Goal: Task Accomplishment & Management: Manage account settings

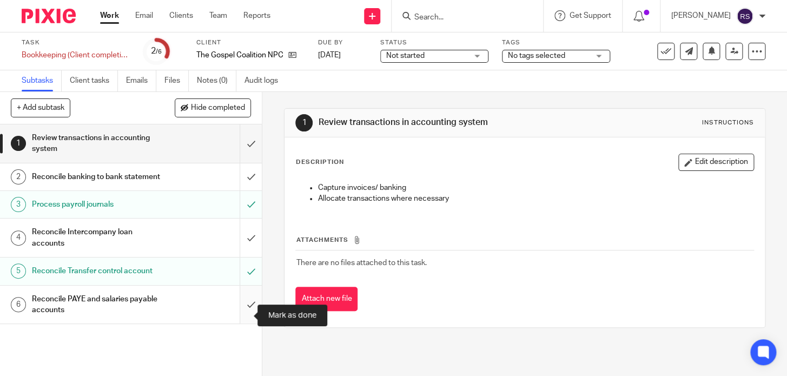
click at [240, 317] on input "submit" at bounding box center [131, 305] width 262 height 38
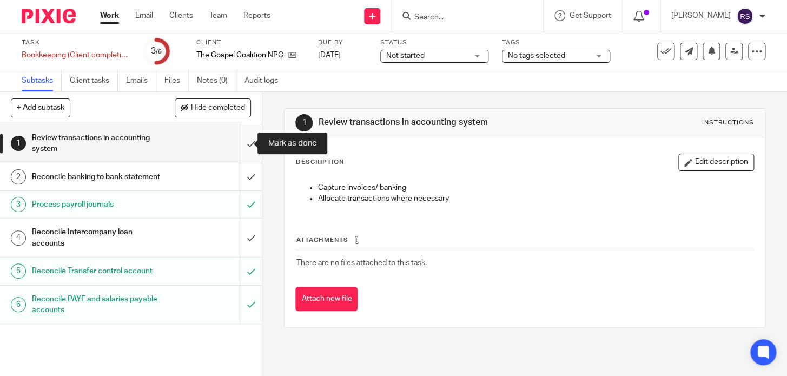
click at [234, 148] on input "submit" at bounding box center [131, 143] width 262 height 38
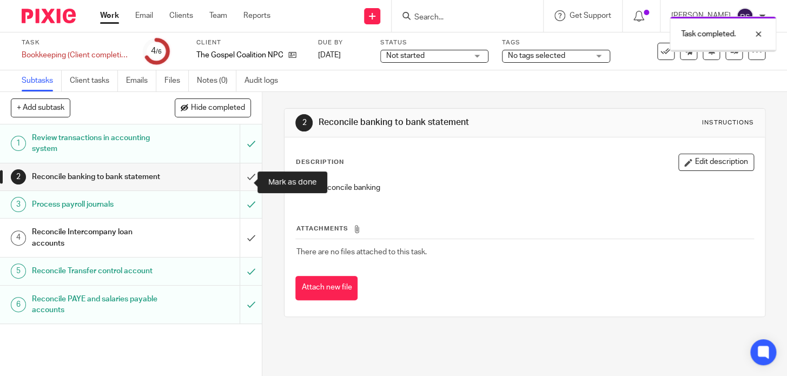
drag, startPoint x: 0, startPoint y: 0, endPoint x: 240, endPoint y: 180, distance: 299.9
click at [240, 180] on input "submit" at bounding box center [131, 176] width 262 height 27
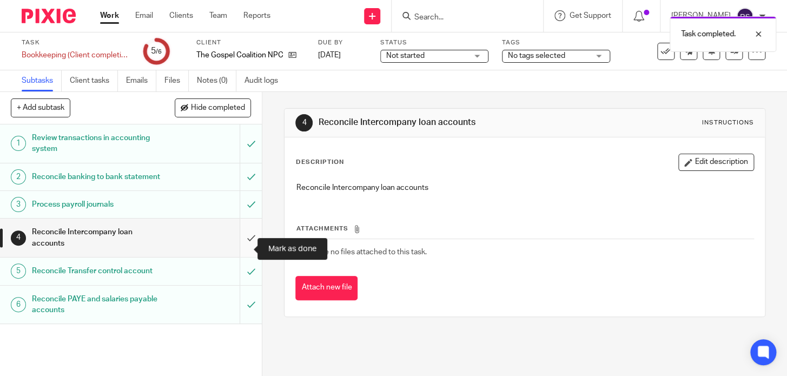
click at [238, 247] on input "submit" at bounding box center [131, 238] width 262 height 38
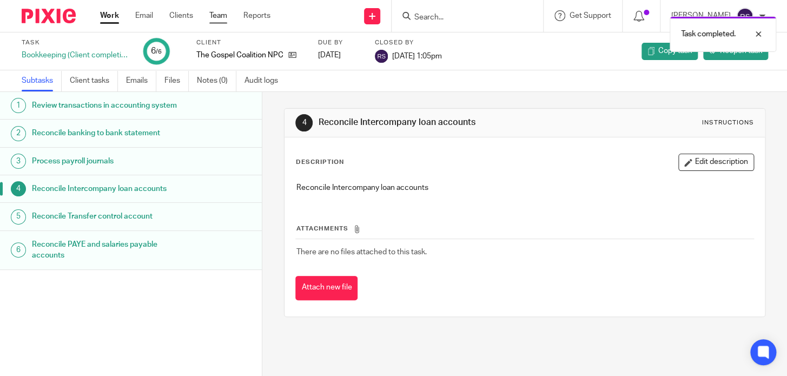
click at [220, 15] on link "Team" at bounding box center [218, 15] width 18 height 11
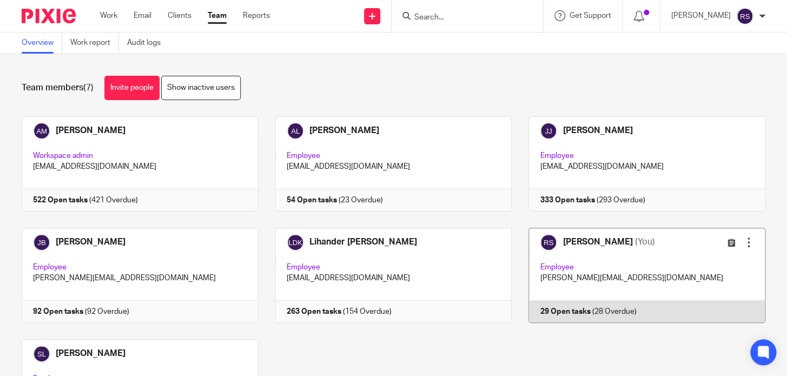
click at [632, 274] on link at bounding box center [639, 275] width 254 height 95
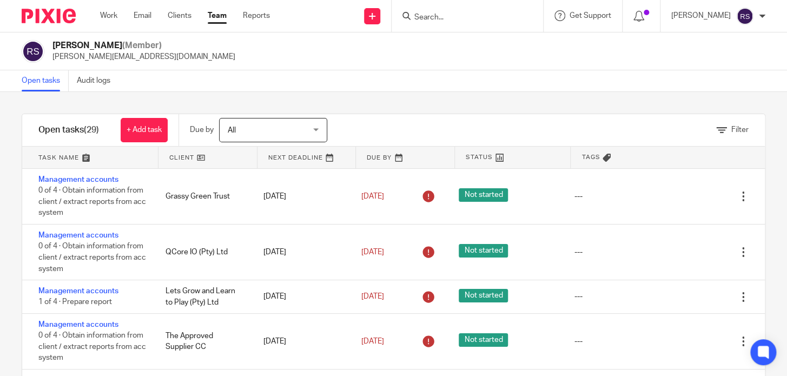
scroll to position [49, 0]
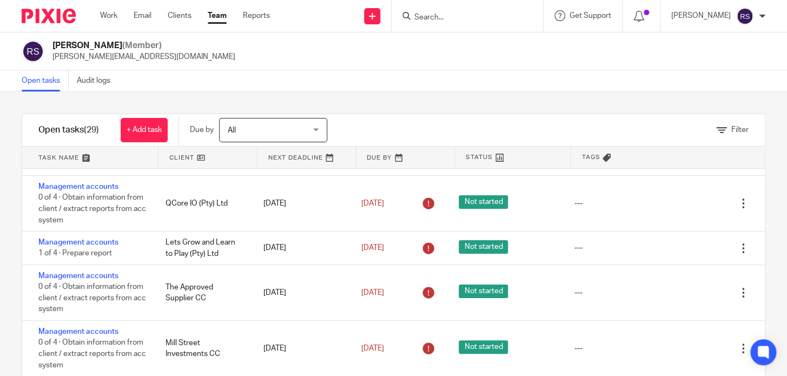
click at [92, 162] on link at bounding box center [90, 158] width 136 height 22
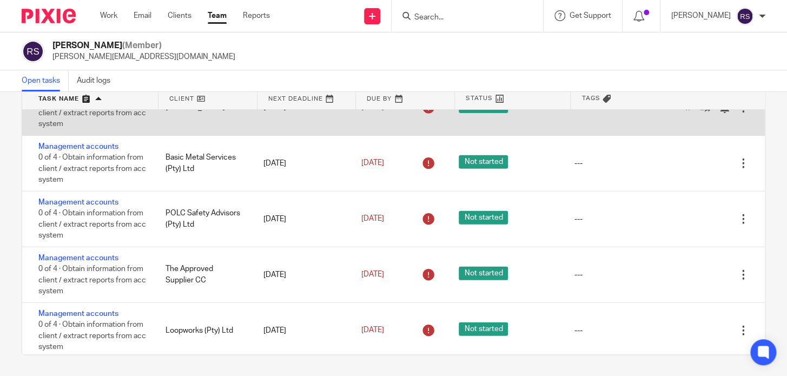
scroll to position [1082, 0]
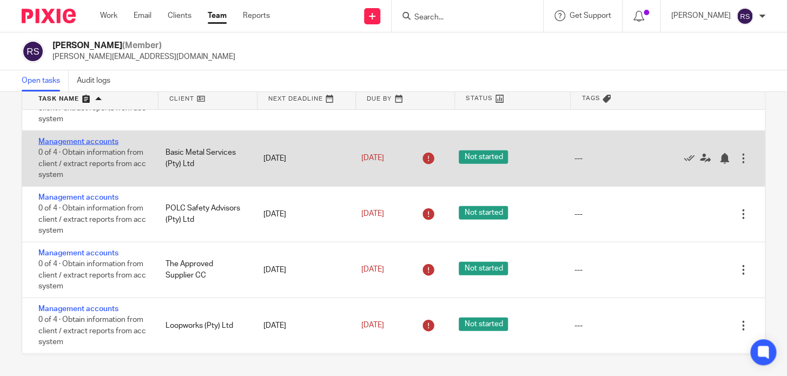
click at [100, 146] on link "Management accounts" at bounding box center [78, 142] width 80 height 8
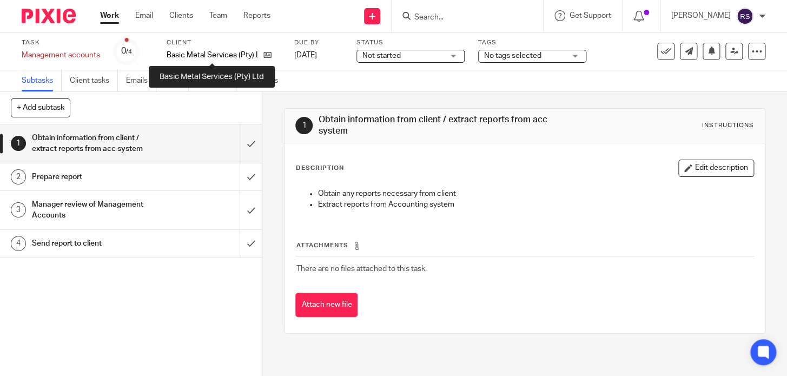
click at [201, 59] on p "Basic Metal Services (Pty) Ltd" at bounding box center [212, 55] width 91 height 11
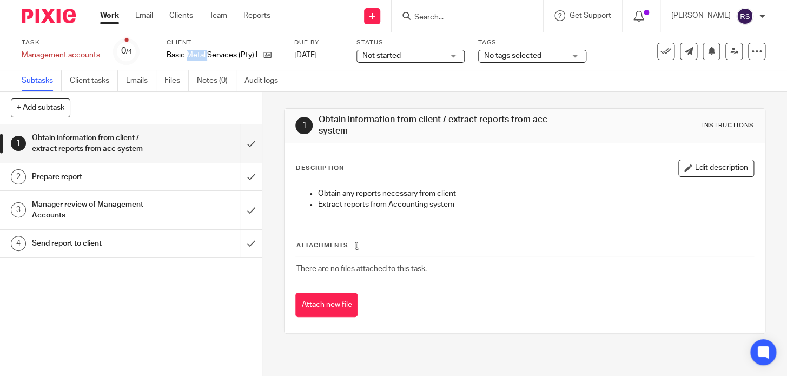
click at [201, 59] on p "Basic Metal Services (Pty) Ltd" at bounding box center [212, 55] width 91 height 11
copy div "Basic Metal Services (Pty) Ltd"
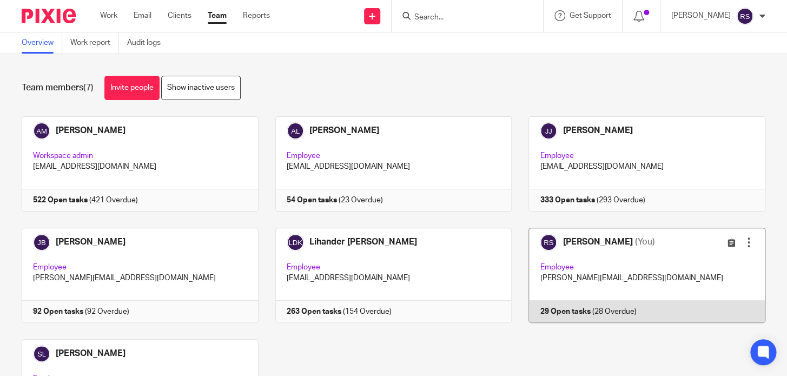
click at [569, 249] on link at bounding box center [639, 275] width 254 height 95
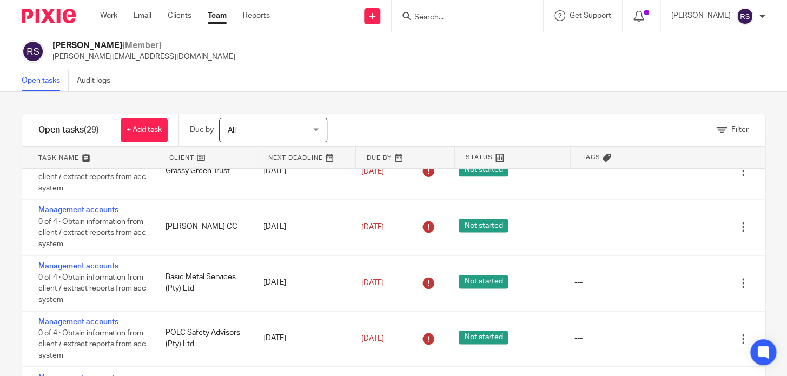
scroll to position [1227, 0]
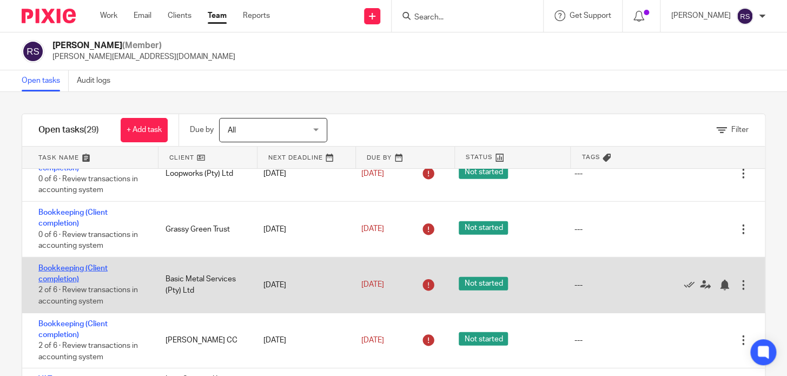
click at [76, 275] on link "Bookkeeping (Client completion)" at bounding box center [72, 274] width 69 height 18
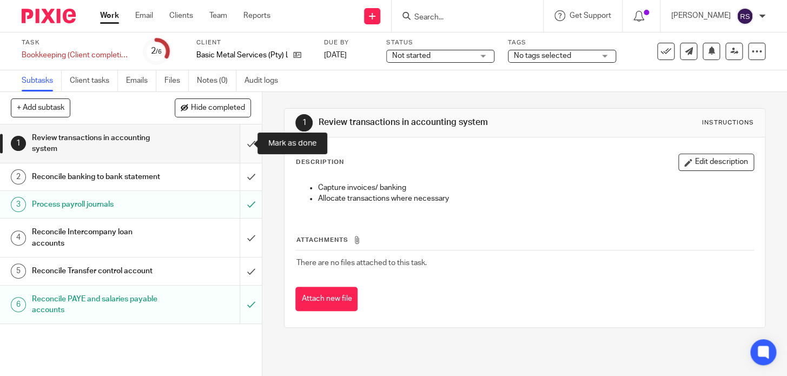
click at [245, 142] on input "submit" at bounding box center [131, 143] width 262 height 38
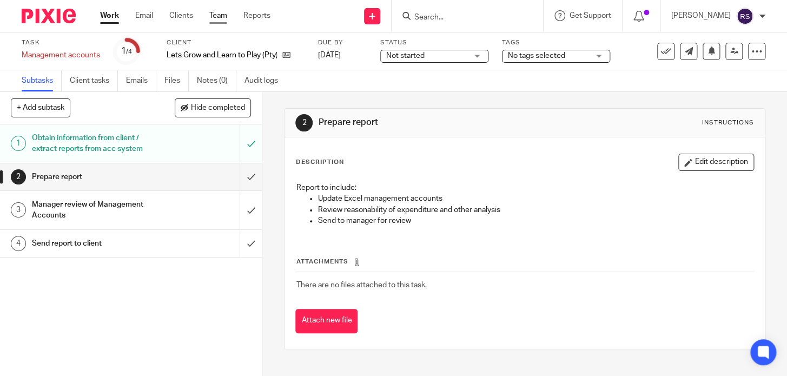
click at [221, 17] on link "Team" at bounding box center [218, 15] width 18 height 11
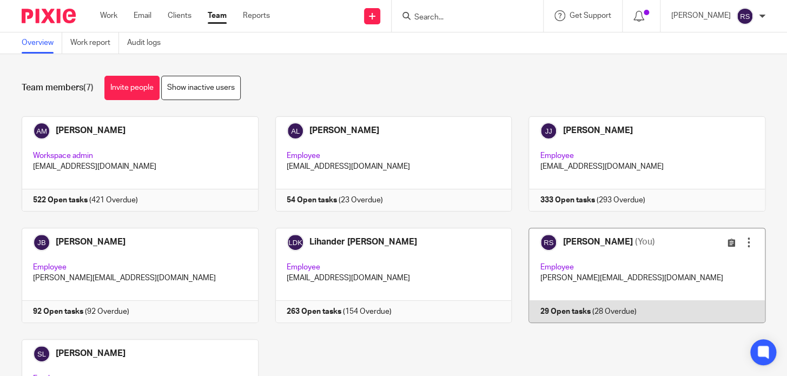
click at [606, 284] on link at bounding box center [639, 275] width 254 height 95
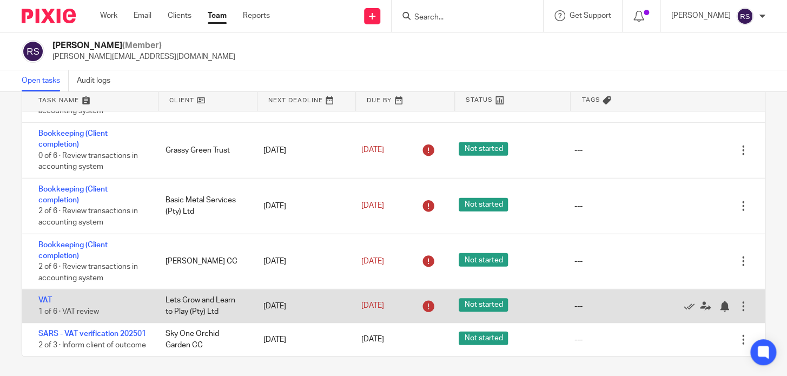
scroll to position [59, 0]
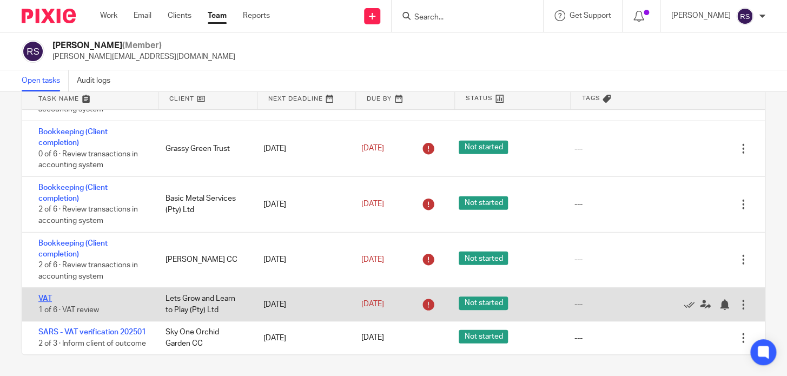
click at [45, 295] on link "VAT" at bounding box center [45, 299] width 14 height 8
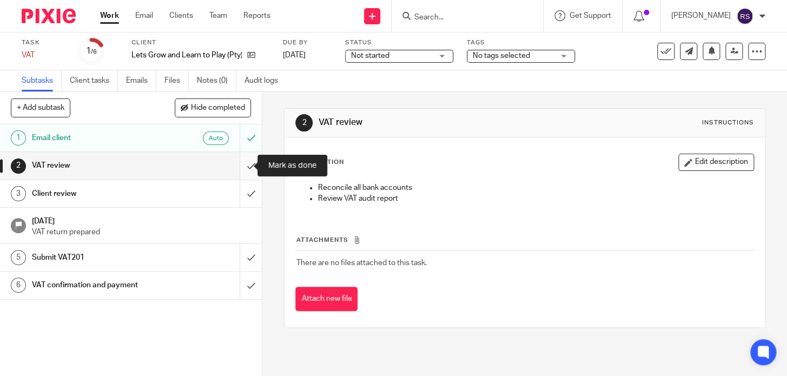
click at [238, 165] on input "submit" at bounding box center [131, 165] width 262 height 27
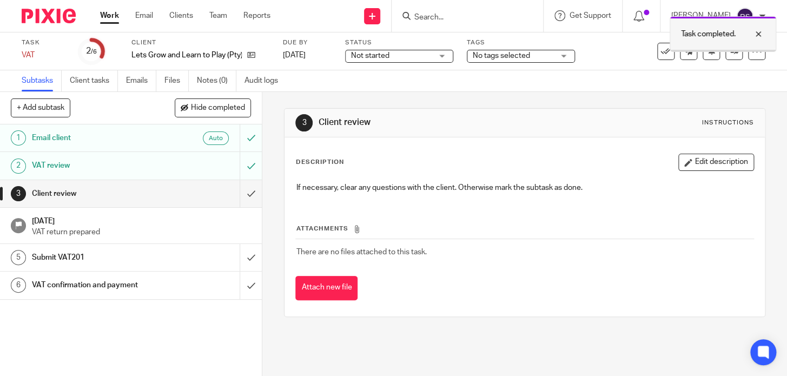
click at [763, 34] on div at bounding box center [750, 34] width 29 height 13
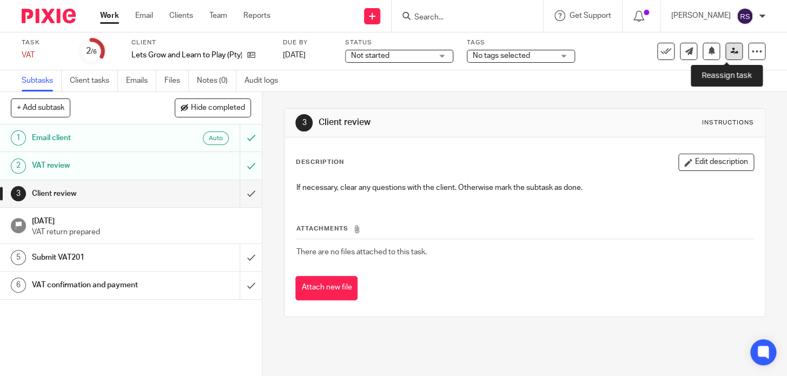
click at [735, 49] on link at bounding box center [734, 51] width 17 height 17
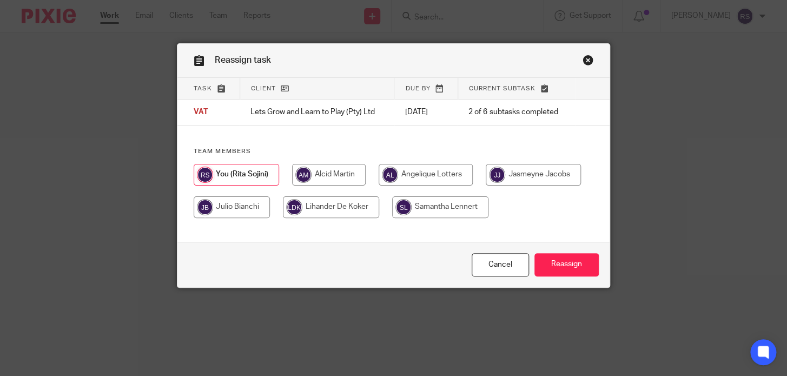
click at [325, 174] on input "radio" at bounding box center [329, 175] width 74 height 22
radio input "true"
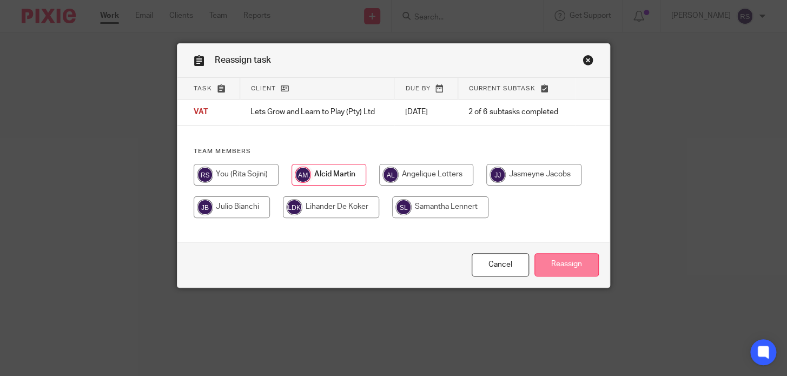
click at [560, 277] on input "Reassign" at bounding box center [567, 264] width 64 height 23
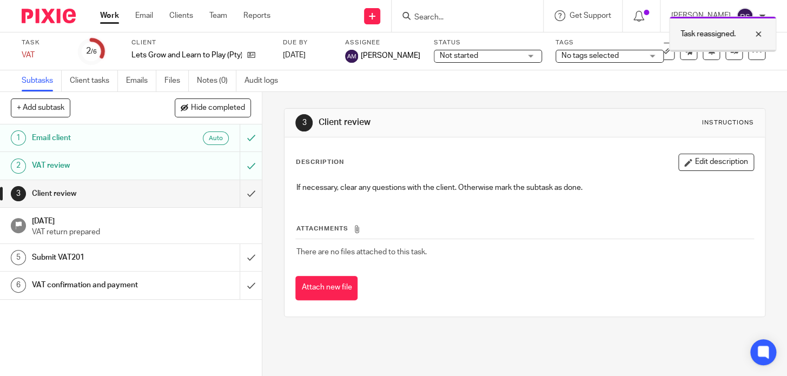
click at [758, 34] on div at bounding box center [750, 34] width 29 height 13
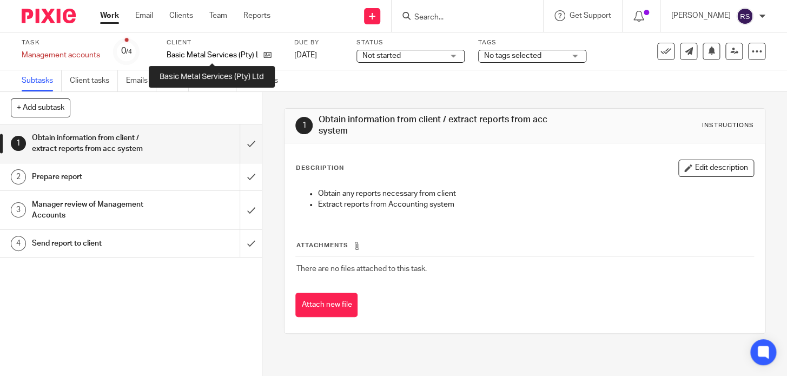
click at [222, 57] on p "Basic Metal Services (Pty) Ltd" at bounding box center [212, 55] width 91 height 11
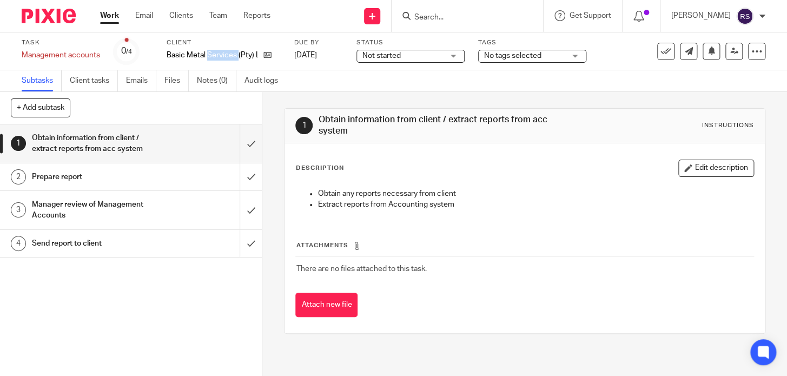
click at [222, 57] on p "Basic Metal Services (Pty) Ltd" at bounding box center [212, 55] width 91 height 11
copy div "Basic Metal Services (Pty) Ltd"
click at [458, 13] on input "Search" at bounding box center [461, 18] width 97 height 10
paste input "Basic Metal Services (Pty) Ltd"
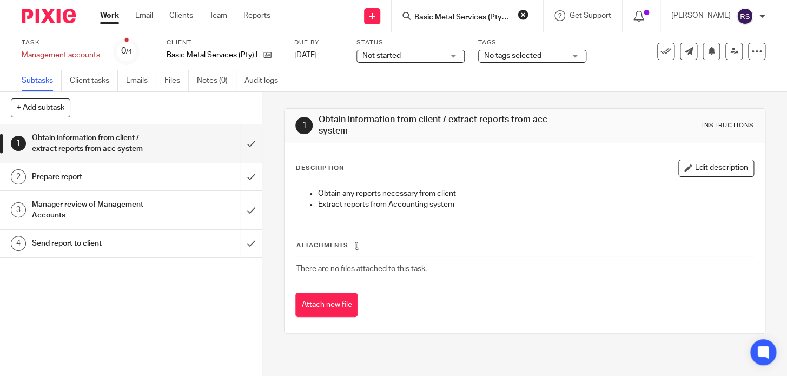
scroll to position [0, 8]
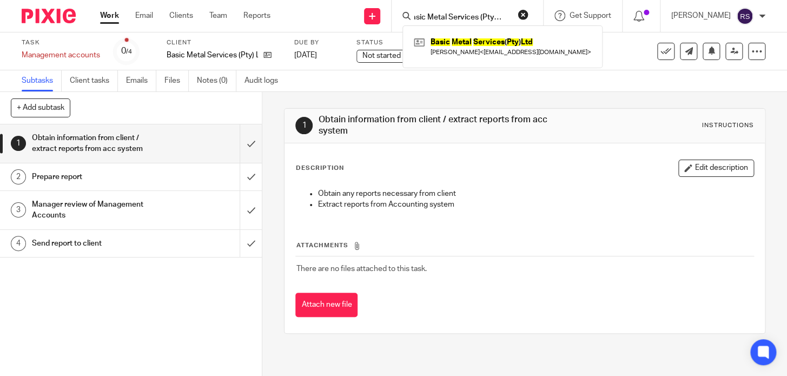
type input "Basic Metal Services (Pty) Ltd"
click button "submit" at bounding box center [0, 0] width 0 height 0
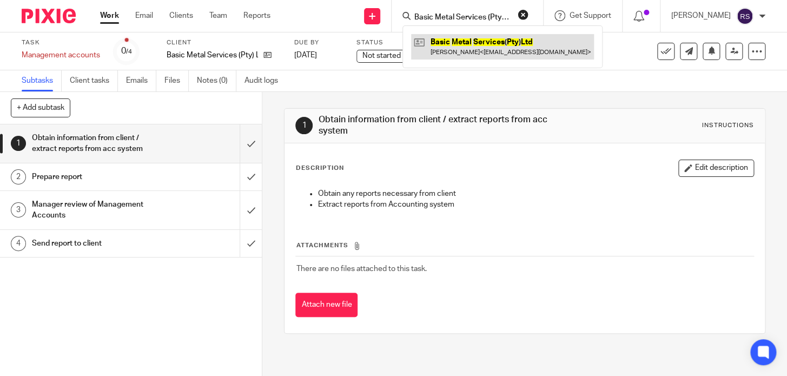
click at [481, 48] on link at bounding box center [502, 46] width 183 height 25
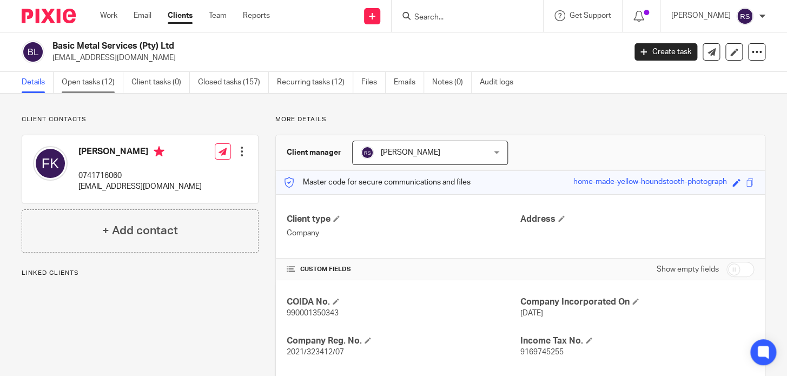
click at [97, 81] on link "Open tasks (12)" at bounding box center [93, 82] width 62 height 21
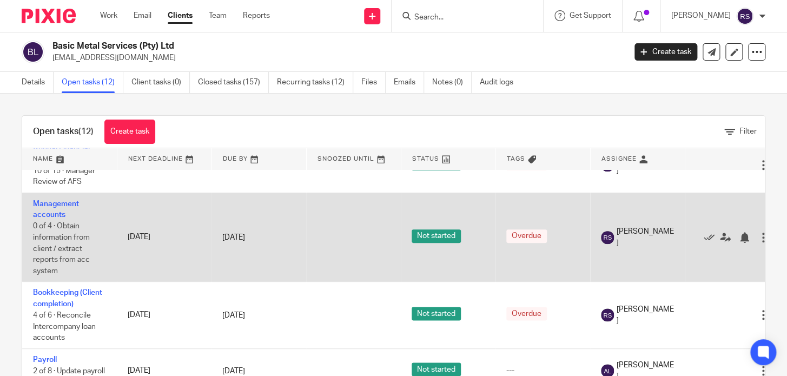
scroll to position [527, 0]
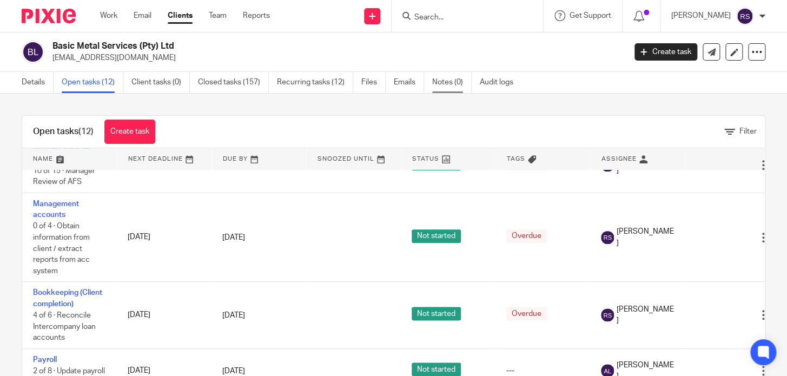
click at [449, 82] on link "Notes (0)" at bounding box center [452, 82] width 40 height 21
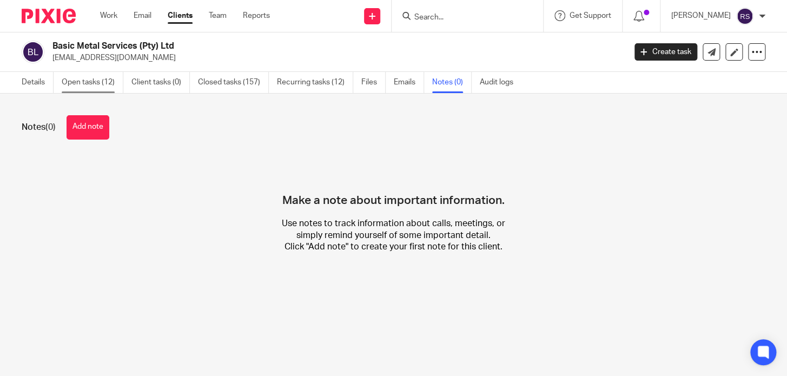
click at [93, 89] on link "Open tasks (12)" at bounding box center [93, 82] width 62 height 21
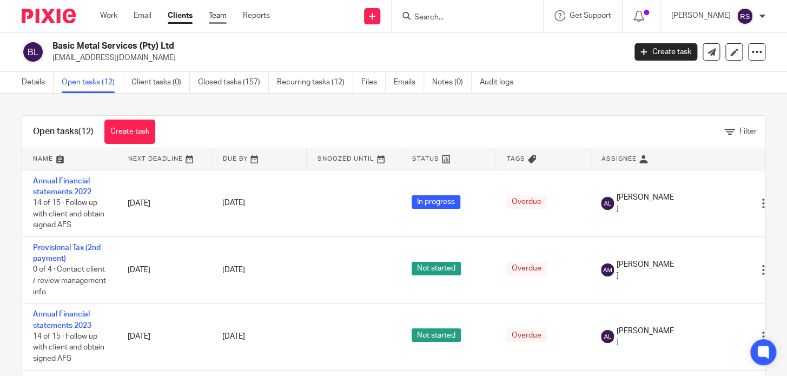
click at [216, 20] on link "Team" at bounding box center [218, 15] width 18 height 11
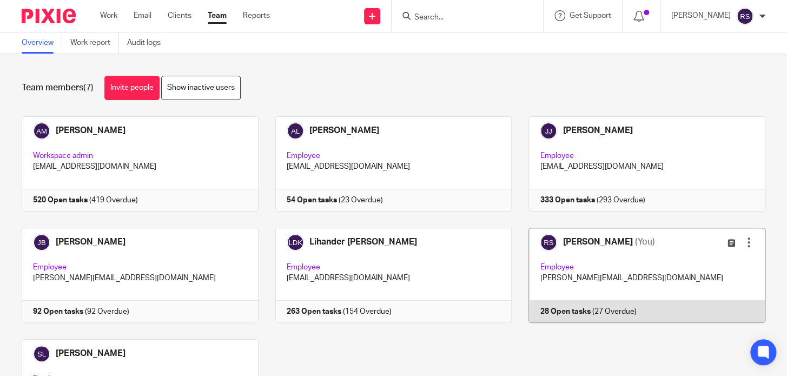
click at [563, 248] on link at bounding box center [639, 275] width 254 height 95
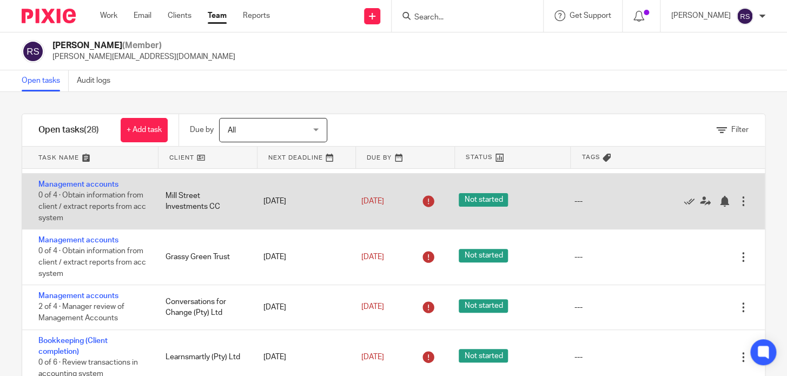
scroll to position [196, 0]
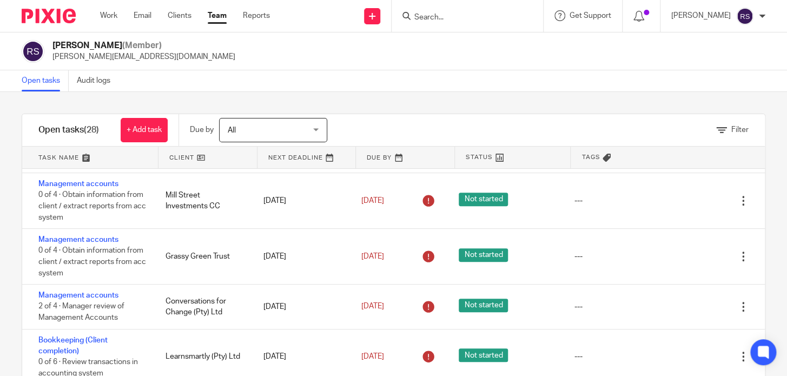
click at [100, 162] on link at bounding box center [90, 158] width 136 height 22
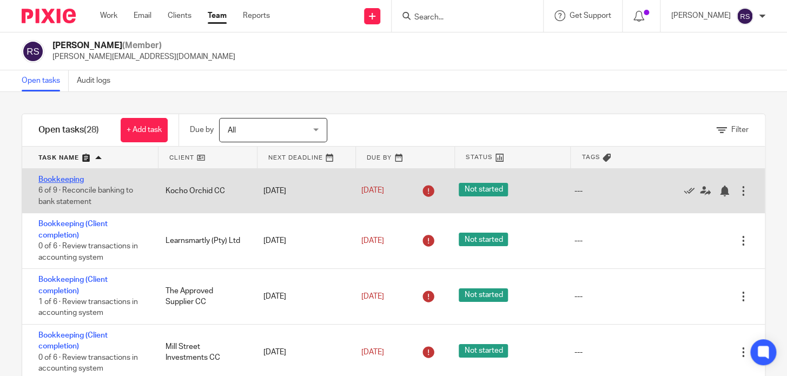
click at [61, 181] on link "Bookkeeping" at bounding box center [60, 180] width 45 height 8
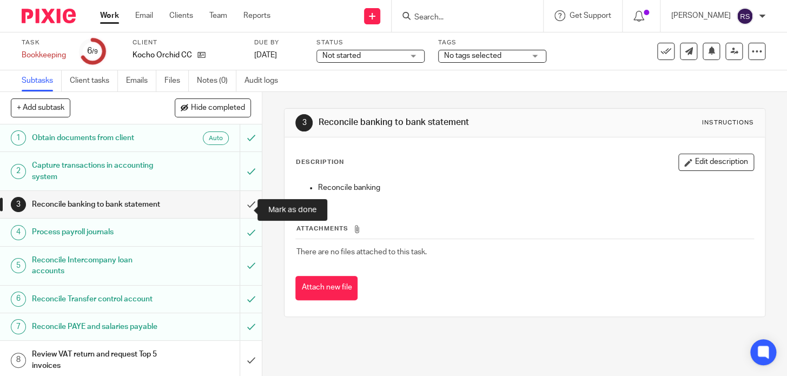
click at [241, 210] on input "submit" at bounding box center [131, 204] width 262 height 27
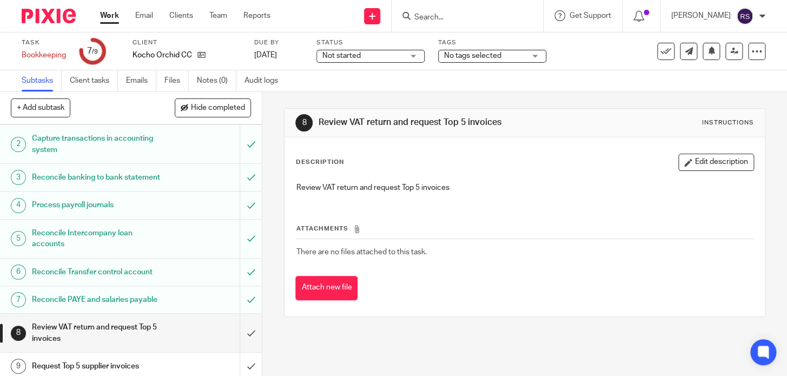
scroll to position [53, 0]
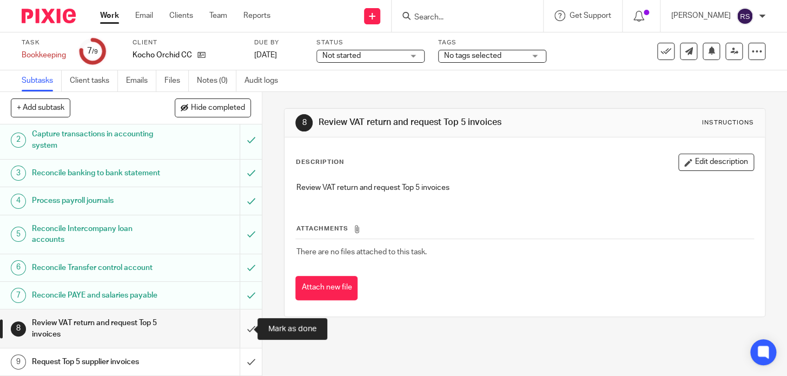
click at [232, 329] on input "submit" at bounding box center [131, 329] width 262 height 38
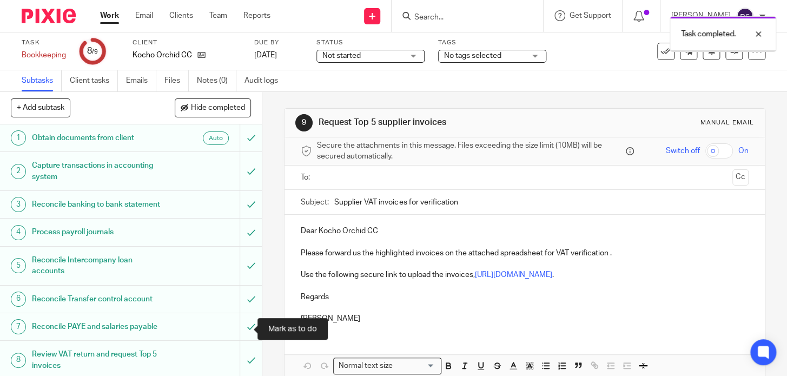
scroll to position [53, 0]
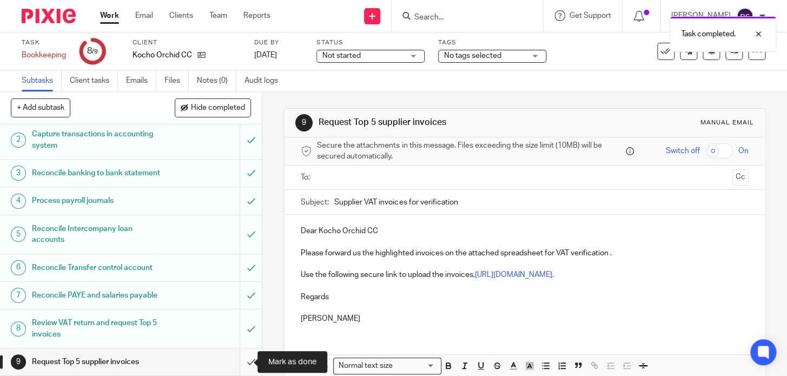
click at [242, 369] on input "submit" at bounding box center [131, 362] width 262 height 27
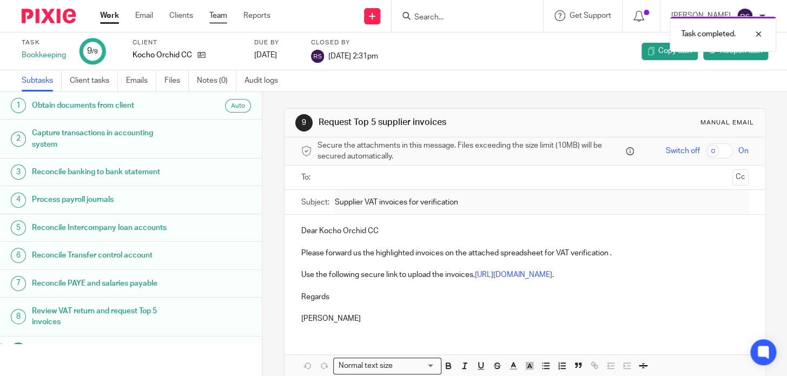
click at [224, 16] on link "Team" at bounding box center [218, 15] width 18 height 11
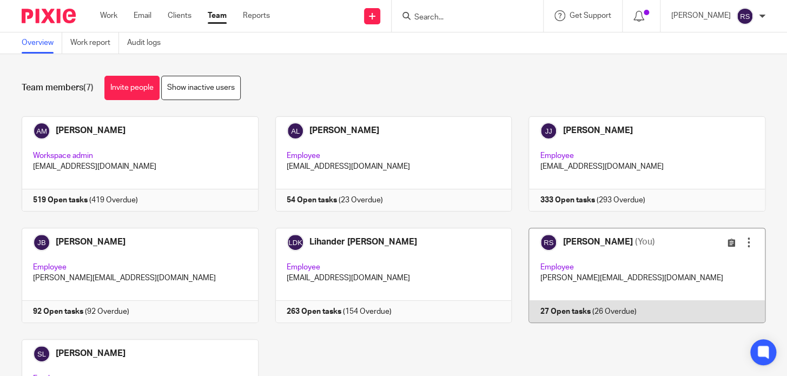
click at [585, 261] on link at bounding box center [639, 275] width 254 height 95
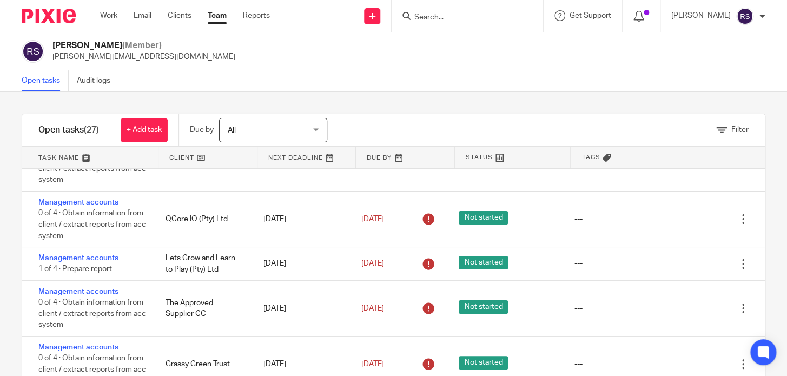
scroll to position [49, 0]
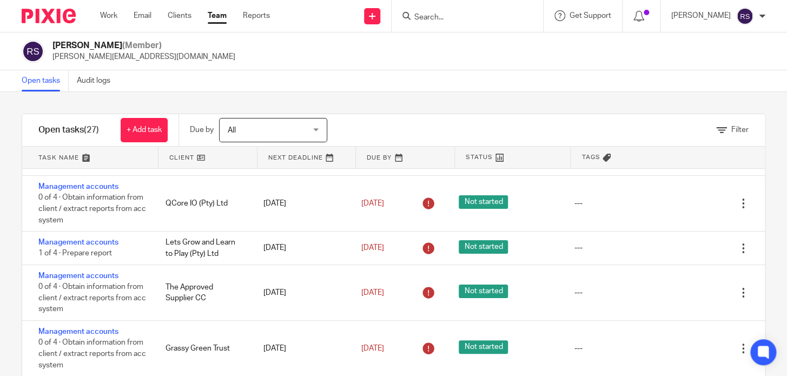
click at [100, 159] on link at bounding box center [90, 158] width 136 height 22
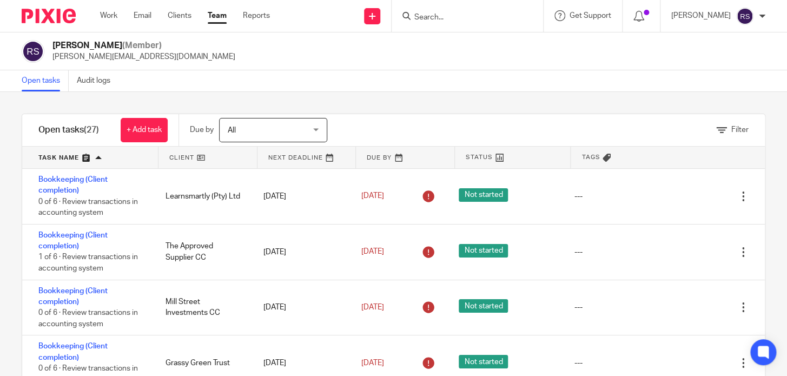
click at [717, 126] on icon at bounding box center [722, 130] width 11 height 11
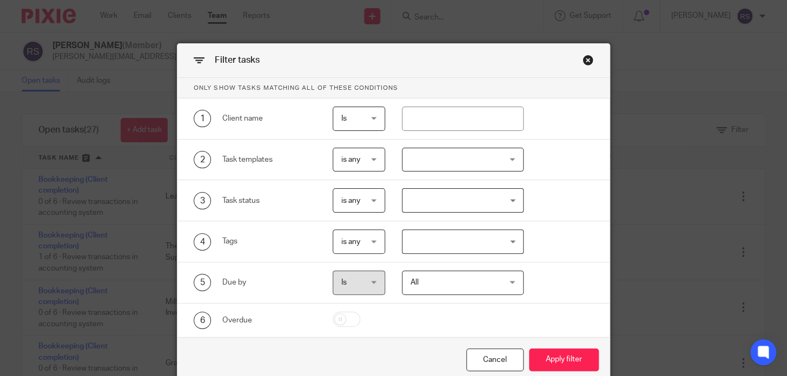
click at [583, 57] on div "Close this dialog window" at bounding box center [588, 60] width 11 height 11
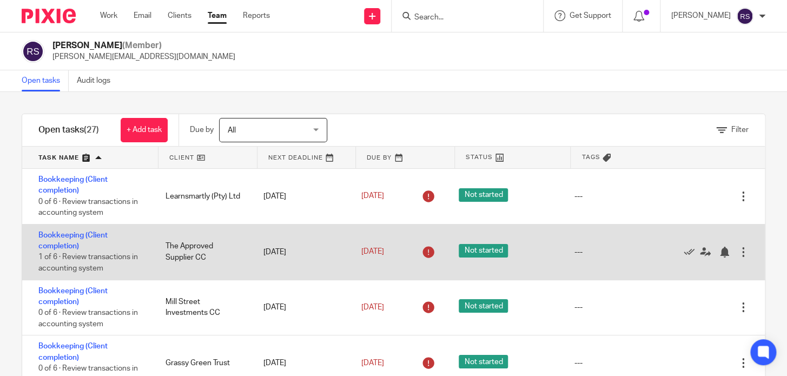
drag, startPoint x: 34, startPoint y: 174, endPoint x: 226, endPoint y: 275, distance: 216.7
click at [229, 277] on div "Bookkeeping (Client completion) 0 of 6 · Review transactions in accounting syst…" at bounding box center [393, 291] width 743 height 245
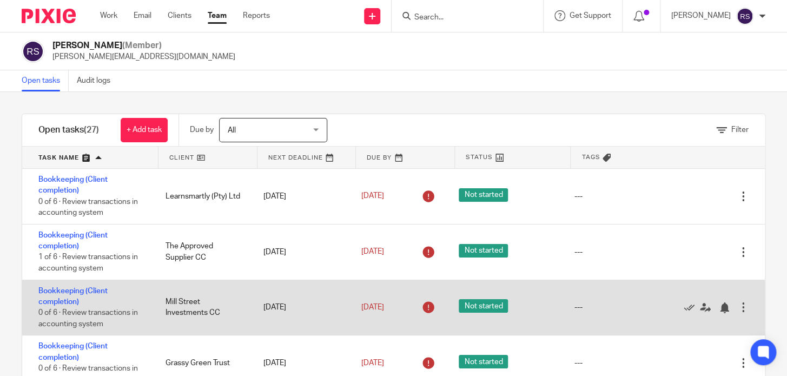
drag, startPoint x: 1, startPoint y: 173, endPoint x: 303, endPoint y: 318, distance: 335.0
click at [339, 376] on html "Work Email Clients Team Reports Work Email Clients Team Reports Settings Send n…" at bounding box center [393, 188] width 787 height 376
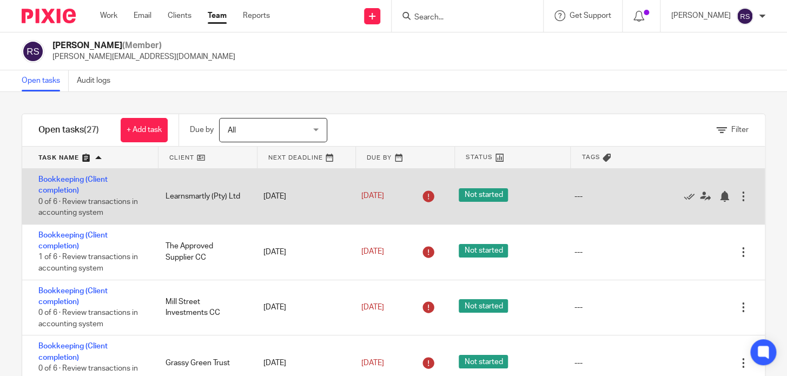
drag, startPoint x: 185, startPoint y: 196, endPoint x: 152, endPoint y: 195, distance: 33.6
click at [160, 196] on div "Learnsmartly (Pty) Ltd" at bounding box center [204, 197] width 98 height 22
click at [165, 190] on div "Learnsmartly (Pty) Ltd" at bounding box center [204, 197] width 98 height 22
click at [62, 183] on div "Bookkeeping (Client completion) 0 of 6 · Review transactions in accounting syst…" at bounding box center [88, 196] width 133 height 55
click at [61, 189] on link "Bookkeeping (Client completion)" at bounding box center [72, 185] width 69 height 18
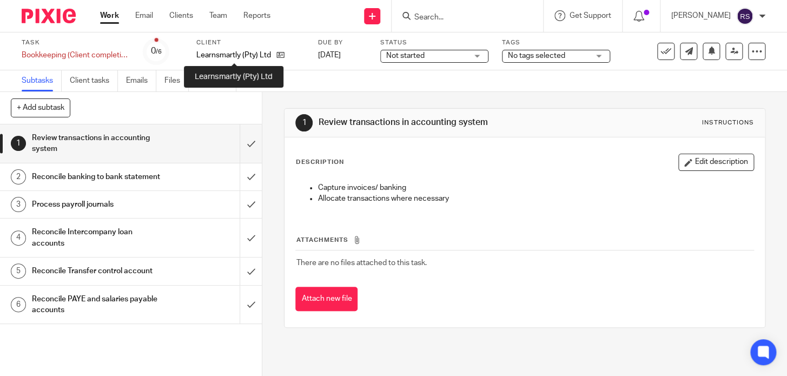
click at [239, 54] on p "Learnsmartly (Pty) Ltd" at bounding box center [233, 55] width 75 height 11
copy div "Learnsmartly (Pty) Ltd"
click at [390, 81] on div "Subtasks Client tasks Emails Files Notes (0) Audit logs" at bounding box center [393, 81] width 787 height 22
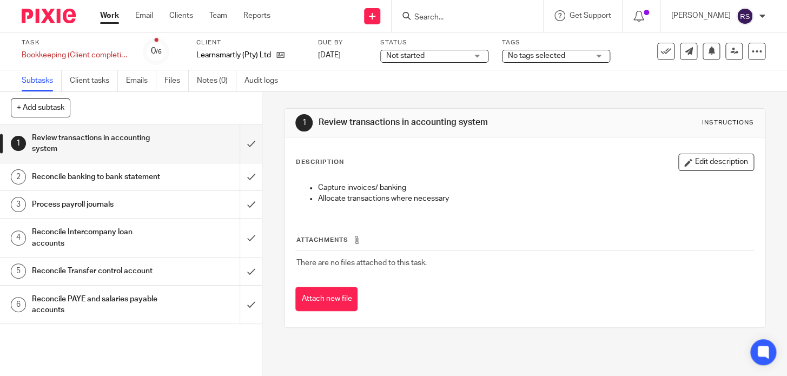
click at [300, 64] on div "Client Learnsmartly (Pty) Ltd" at bounding box center [250, 51] width 108 height 26
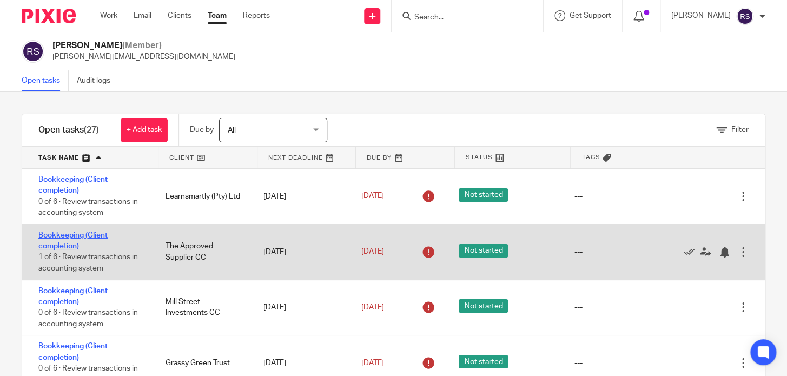
click at [72, 235] on link "Bookkeeping (Client completion)" at bounding box center [72, 241] width 69 height 18
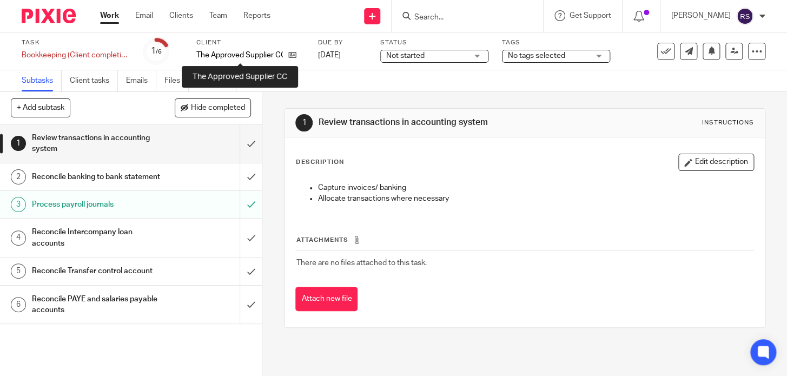
click at [247, 58] on p "The Approved Supplier CC" at bounding box center [239, 55] width 87 height 11
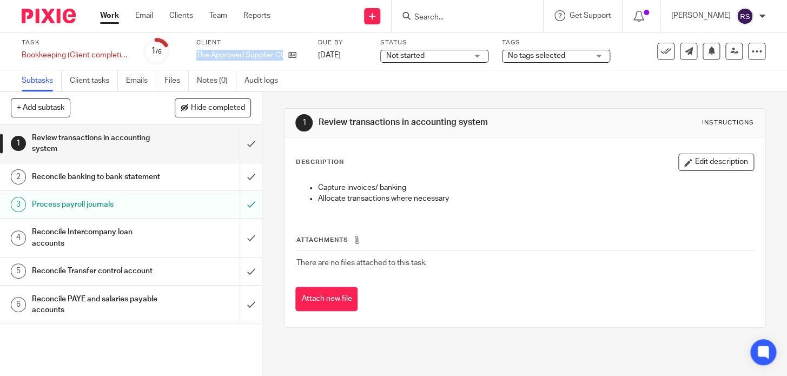
click at [247, 58] on p "The Approved Supplier CC" at bounding box center [239, 55] width 87 height 11
copy div "The Approved Supplier CC"
click at [355, 81] on div "Subtasks Client tasks Emails Files Notes (0) Audit logs" at bounding box center [393, 81] width 787 height 22
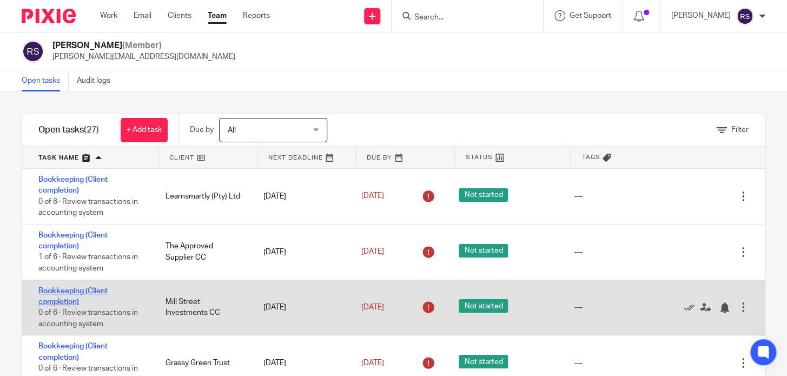
click at [58, 293] on link "Bookkeeping (Client completion)" at bounding box center [72, 296] width 69 height 18
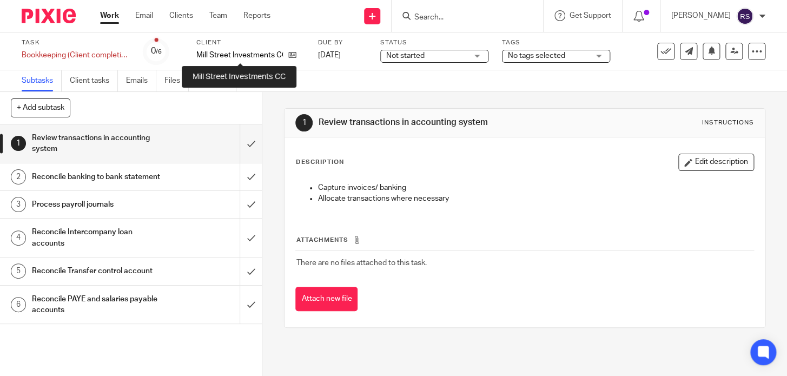
click at [267, 55] on p "Mill Street Investments CC" at bounding box center [239, 55] width 87 height 11
click at [270, 60] on p "Mill Street Investments CC" at bounding box center [239, 55] width 87 height 11
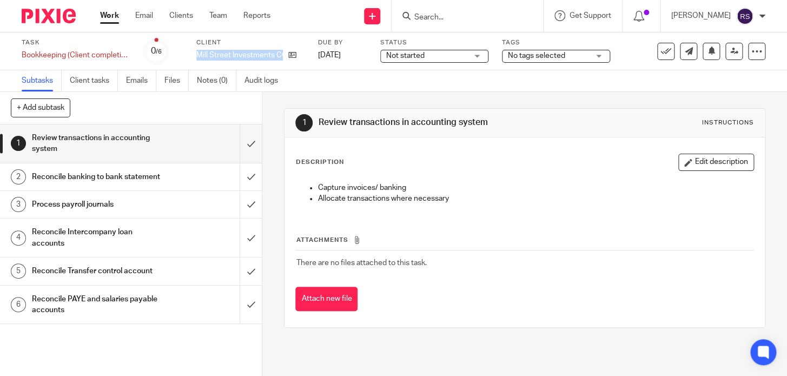
click at [270, 60] on p "Mill Street Investments CC" at bounding box center [239, 55] width 87 height 11
copy div "Mill Street Investments CC"
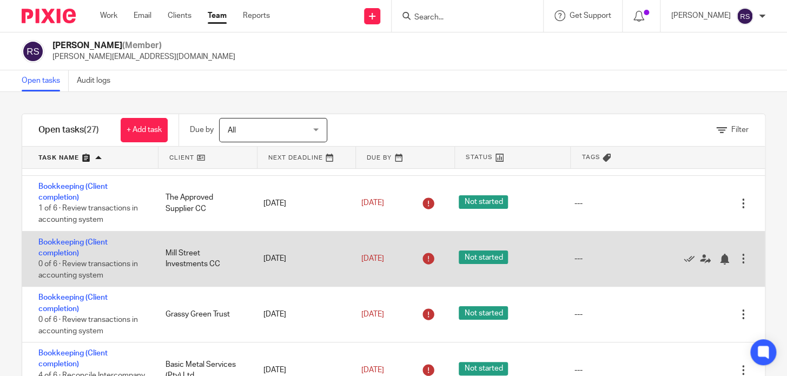
scroll to position [98, 0]
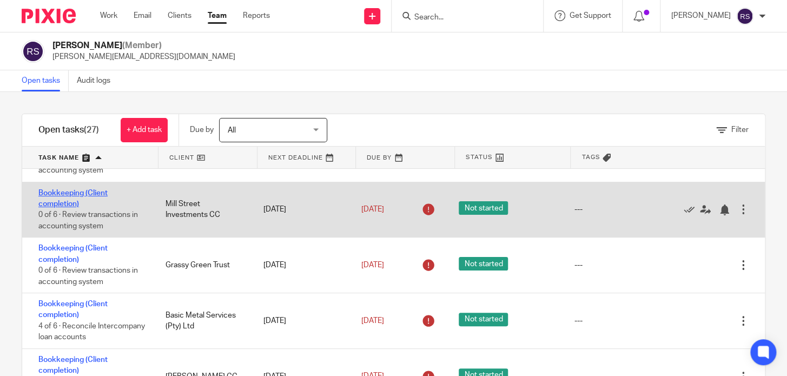
click at [69, 200] on link "Bookkeeping (Client completion)" at bounding box center [72, 198] width 69 height 18
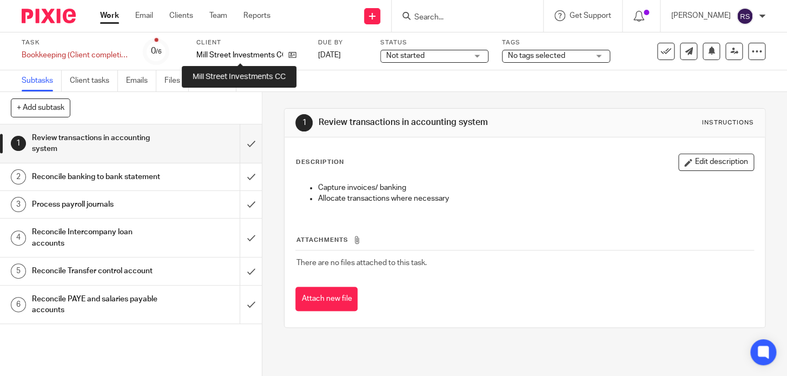
click at [238, 54] on p "Mill Street Investments CC" at bounding box center [239, 55] width 87 height 11
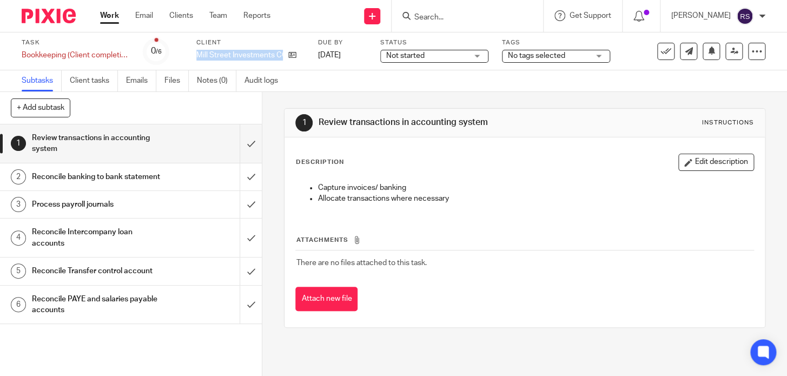
click at [238, 54] on p "Mill Street Investments CC" at bounding box center [239, 55] width 87 height 11
copy div "Mill Street Investments CC"
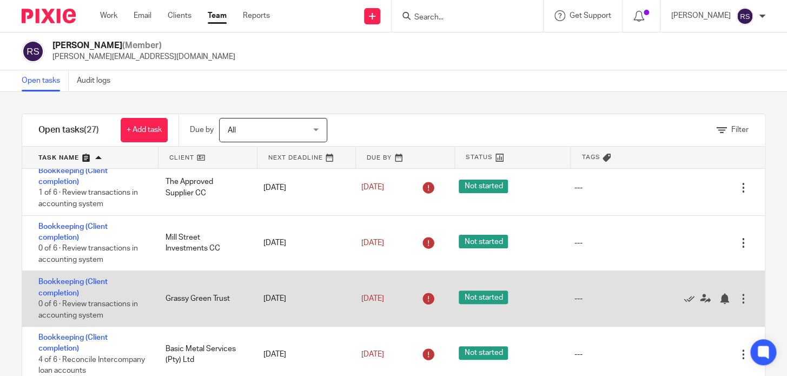
scroll to position [98, 0]
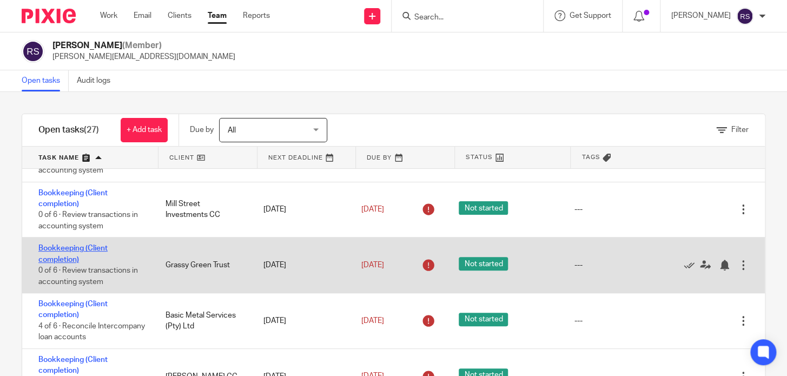
click at [49, 254] on link "Bookkeeping (Client completion)" at bounding box center [72, 254] width 69 height 18
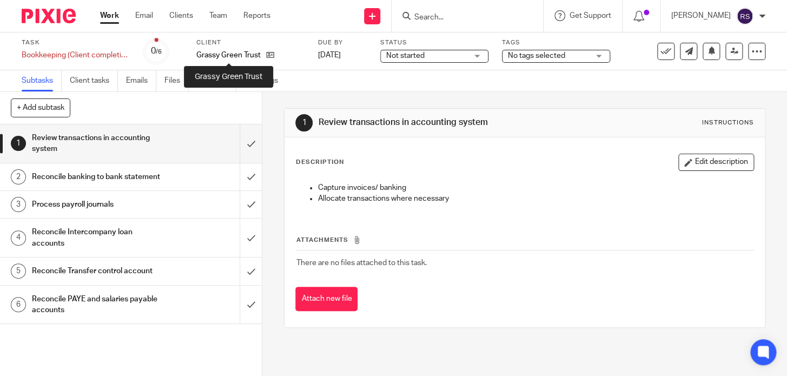
click at [225, 54] on p "Grassy Green Trust" at bounding box center [228, 55] width 64 height 11
copy div "Grassy Green Trust"
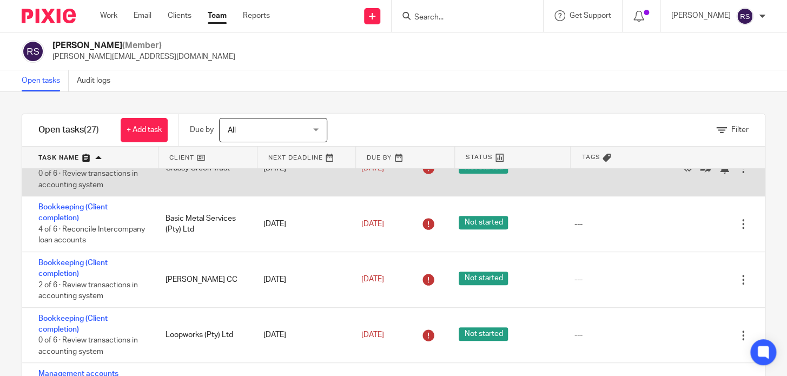
scroll to position [196, 0]
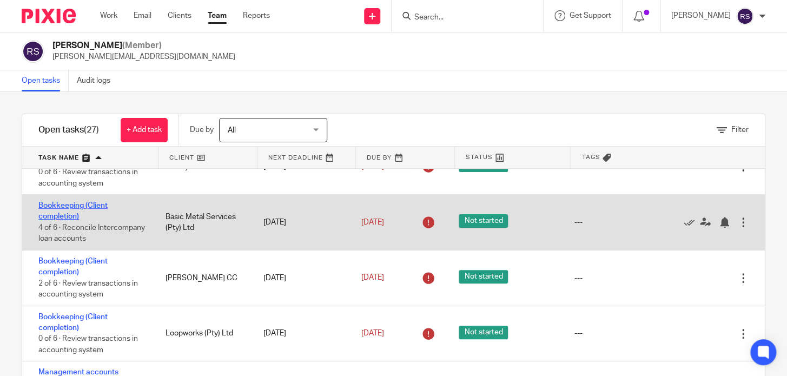
click at [69, 203] on link "Bookkeeping (Client completion)" at bounding box center [72, 211] width 69 height 18
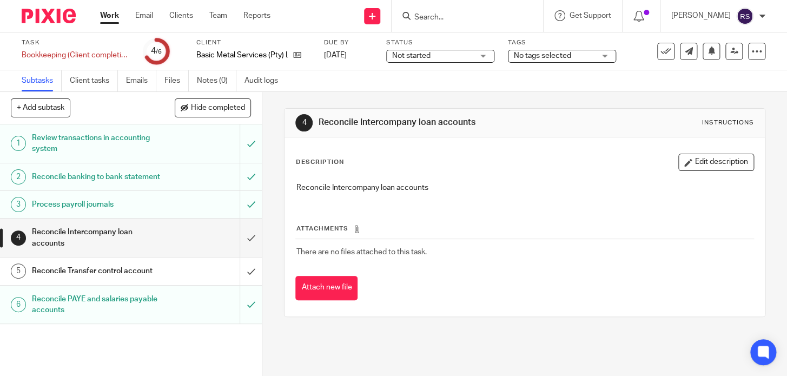
click at [225, 48] on div "Client Basic Metal Services (Pty) Ltd" at bounding box center [253, 51] width 114 height 26
click at [224, 54] on p "Basic Metal Services (Pty) Ltd" at bounding box center [241, 55] width 91 height 11
copy div "Basic Metal Services (Pty) Ltd"
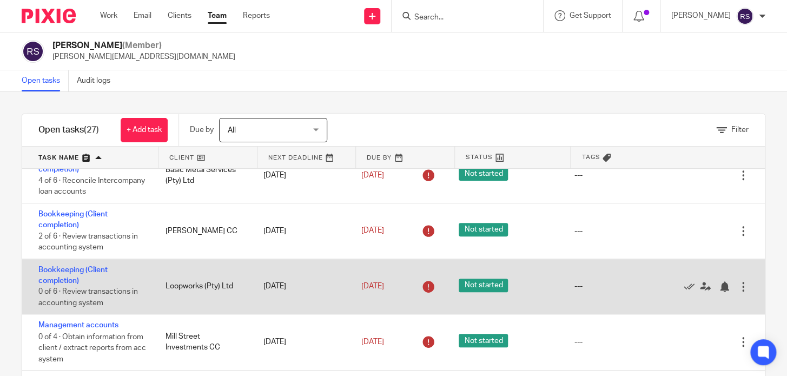
scroll to position [246, 0]
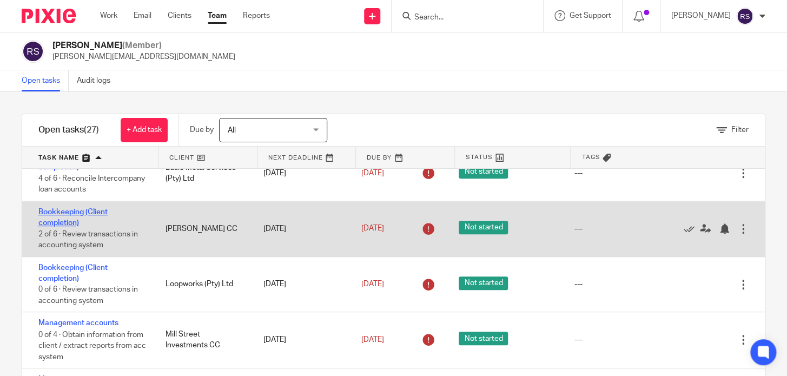
click at [74, 217] on link "Bookkeeping (Client completion)" at bounding box center [72, 217] width 69 height 18
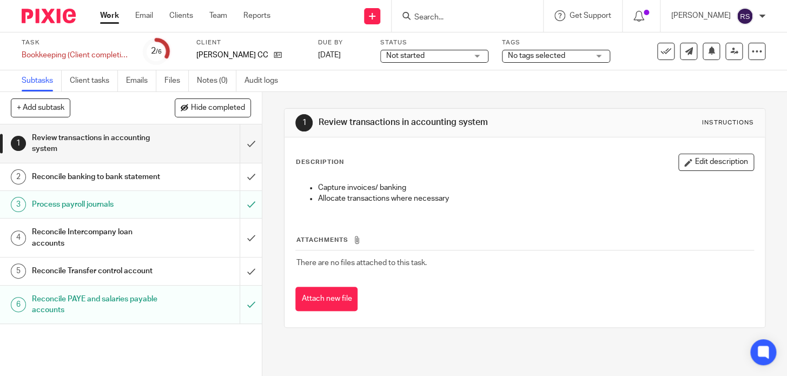
click at [224, 56] on p "Susan Hansen CC" at bounding box center [232, 55] width 72 height 11
copy div "Susan Hansen CC"
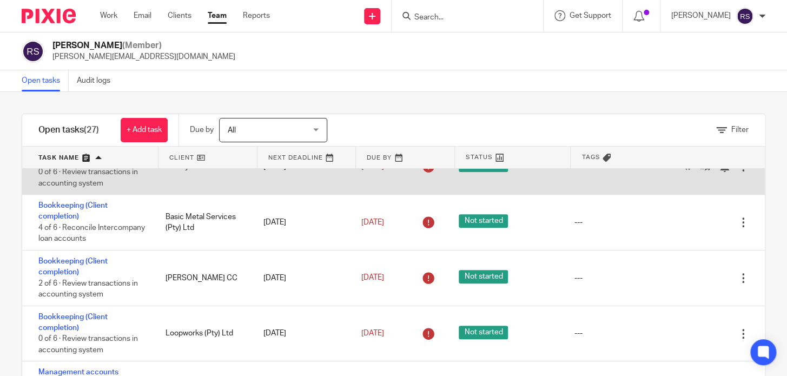
scroll to position [246, 0]
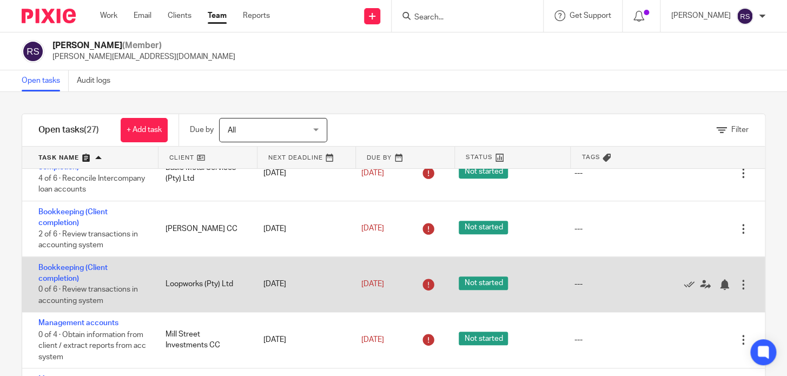
click at [59, 272] on div "Bookkeeping (Client completion) 0 of 6 · Review transactions in accounting syst…" at bounding box center [88, 284] width 133 height 55
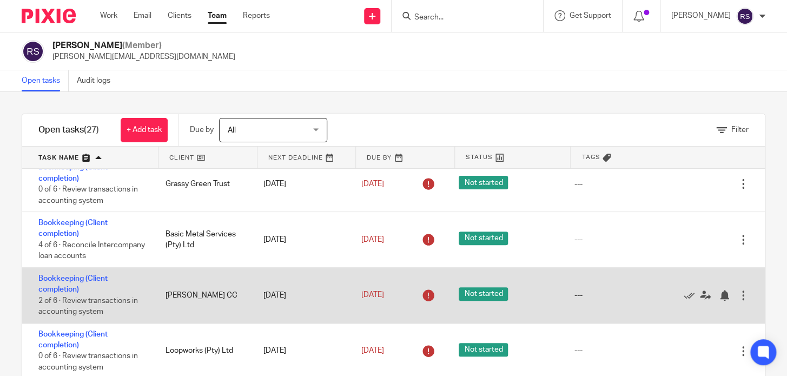
scroll to position [196, 0]
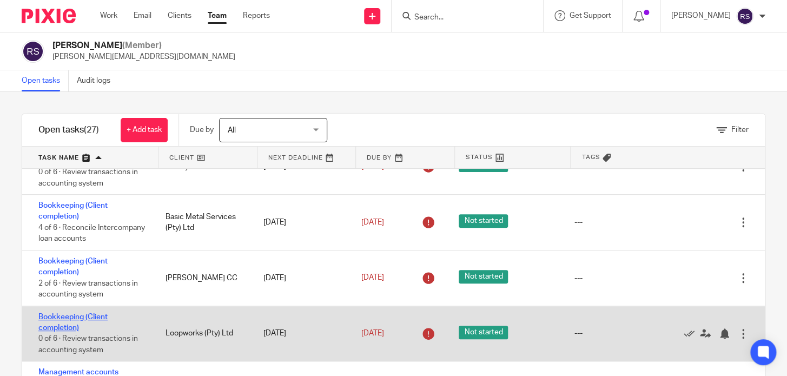
click at [70, 318] on link "Bookkeeping (Client completion)" at bounding box center [72, 322] width 69 height 18
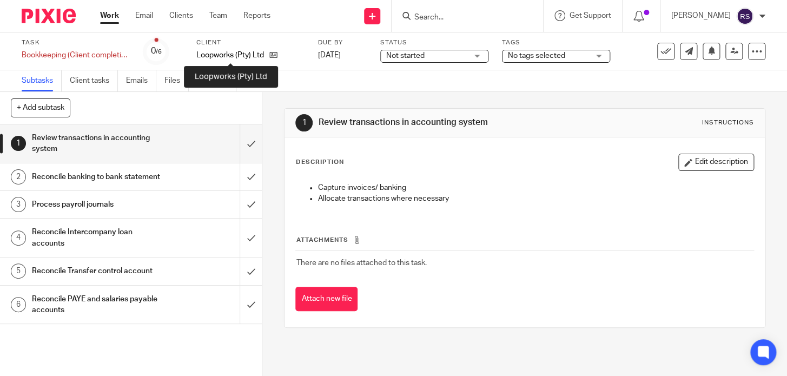
click at [213, 52] on p "Loopworks (Pty) Ltd" at bounding box center [230, 55] width 68 height 11
copy div "Loopworks (Pty) Ltd"
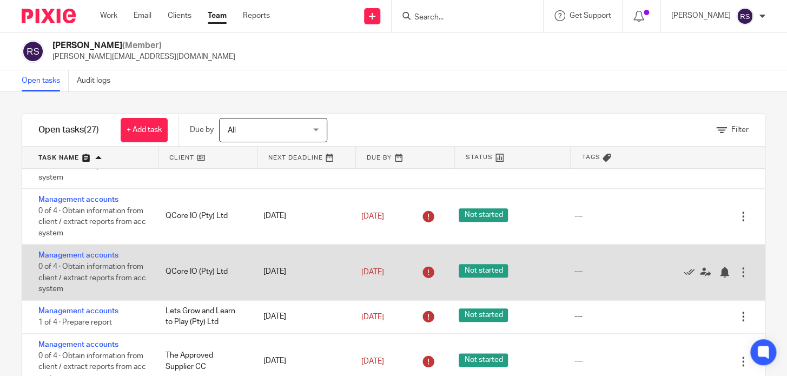
scroll to position [492, 0]
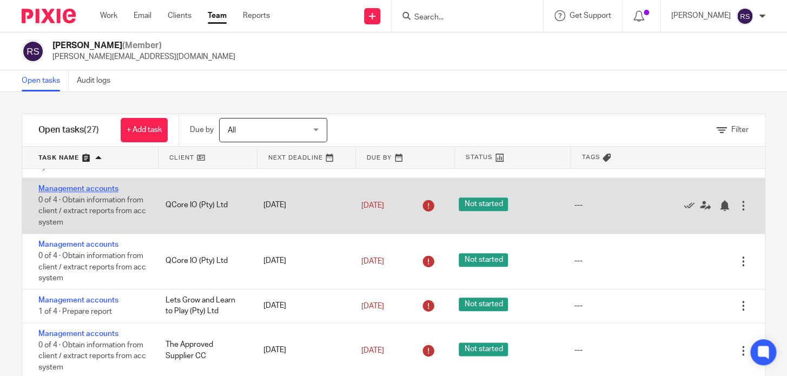
click at [84, 185] on link "Management accounts" at bounding box center [78, 189] width 80 height 8
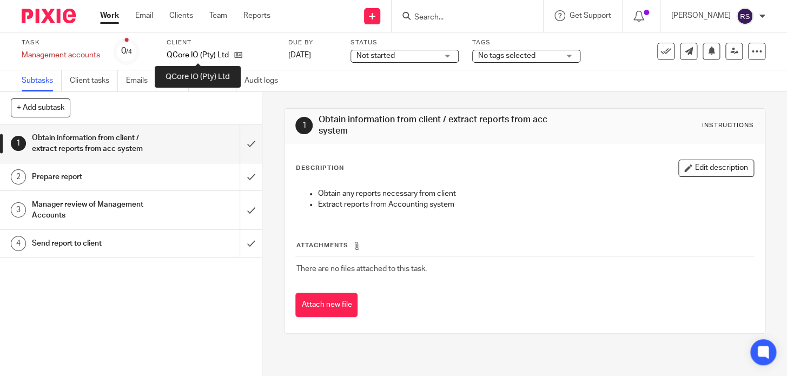
click at [181, 52] on p "QCore IO (Pty) Ltd" at bounding box center [198, 55] width 62 height 11
copy div "QCore IO (Pty) Ltd"
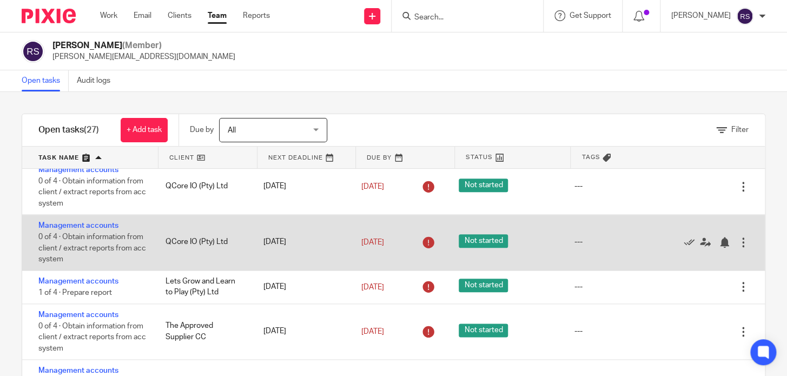
scroll to position [541, 0]
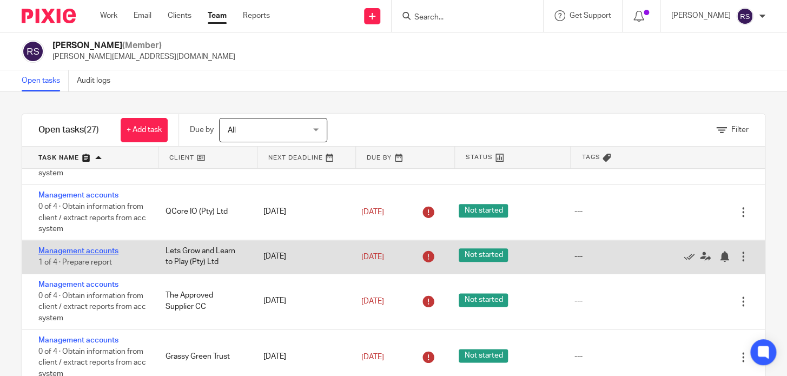
click at [87, 253] on link "Management accounts" at bounding box center [78, 251] width 80 height 8
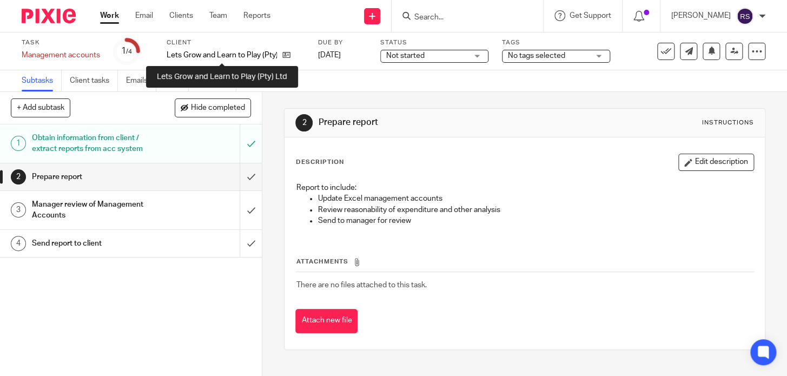
click at [229, 51] on p "Lets Grow and Learn to Play (Pty) Ltd" at bounding box center [222, 55] width 110 height 11
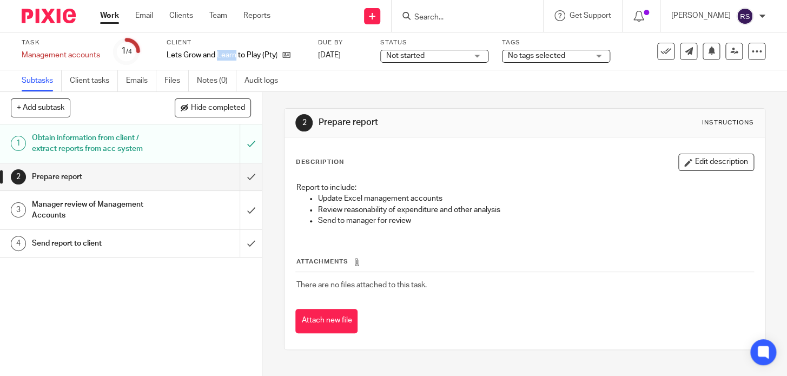
click at [230, 51] on p "Lets Grow and Learn to Play (Pty) Ltd" at bounding box center [222, 55] width 110 height 11
copy div "Lets Grow and Learn to Play (Pty) Ltd"
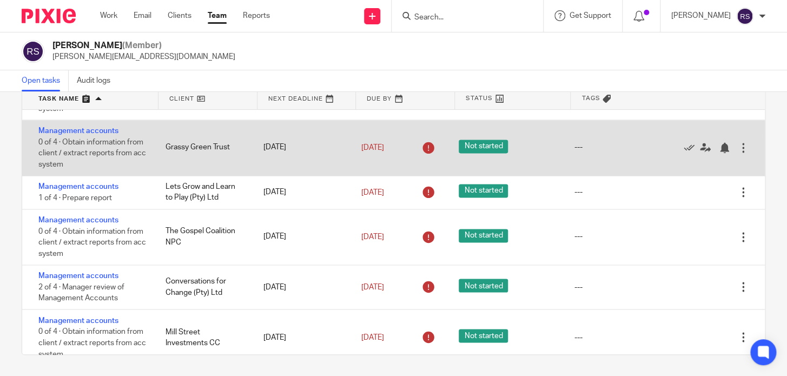
scroll to position [738, 0]
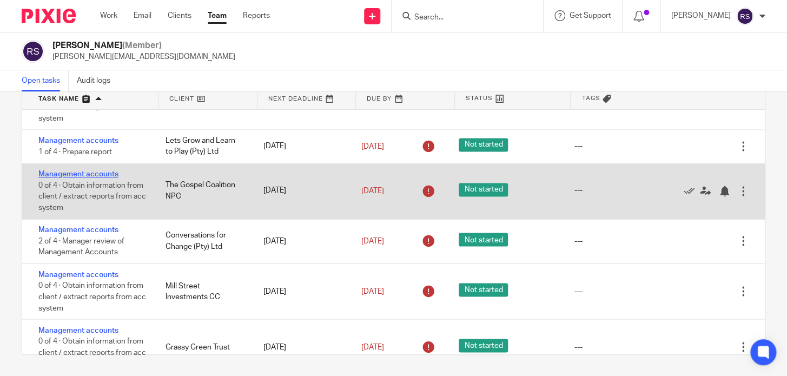
click at [65, 178] on link "Management accounts" at bounding box center [78, 174] width 80 height 8
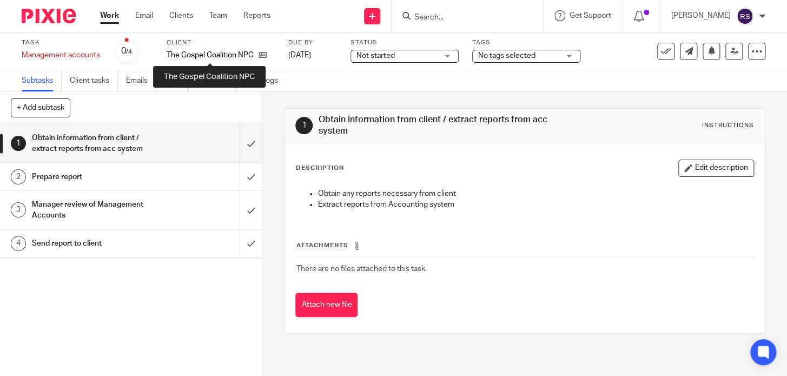
click at [209, 56] on p "The Gospel Coalition NPC" at bounding box center [210, 55] width 87 height 11
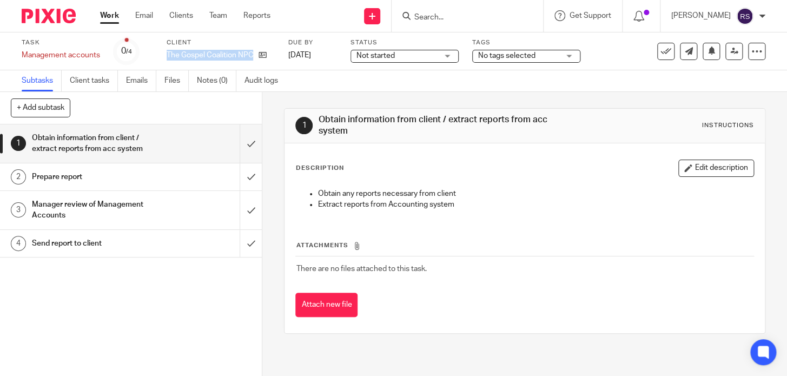
click at [209, 56] on p "The Gospel Coalition NPC" at bounding box center [210, 55] width 87 height 11
copy div "The Gospel Coalition NPC"
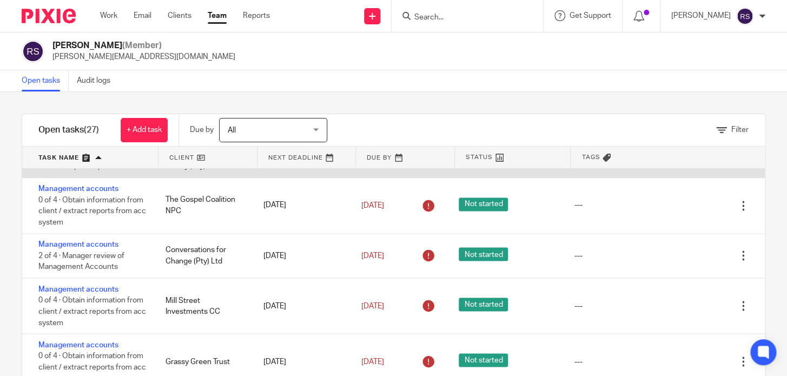
scroll to position [787, 0]
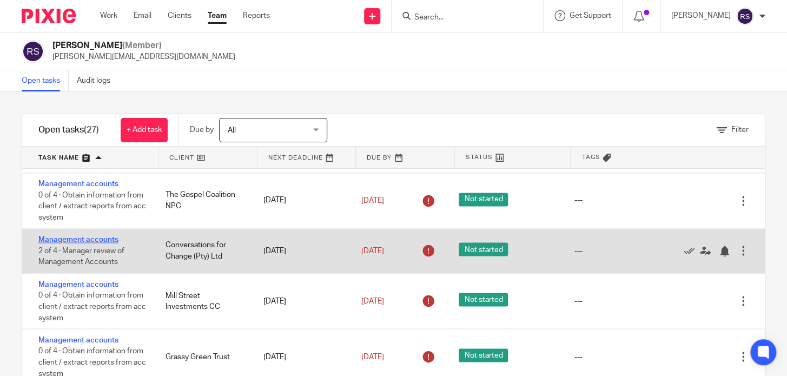
click at [92, 244] on link "Management accounts" at bounding box center [78, 240] width 80 height 8
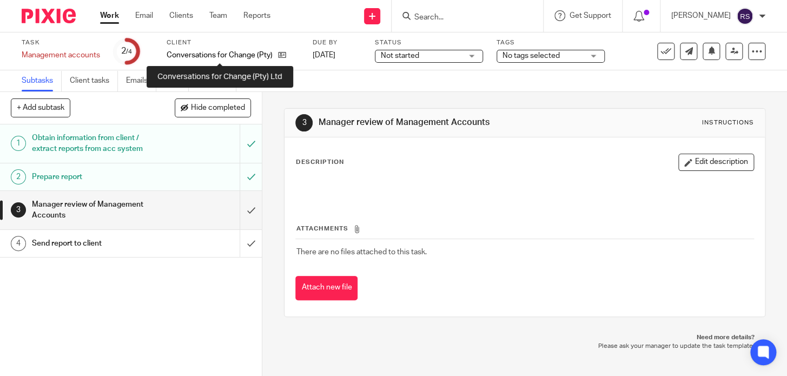
click at [241, 59] on p "Conversations for Change (Pty) Ltd" at bounding box center [220, 55] width 106 height 11
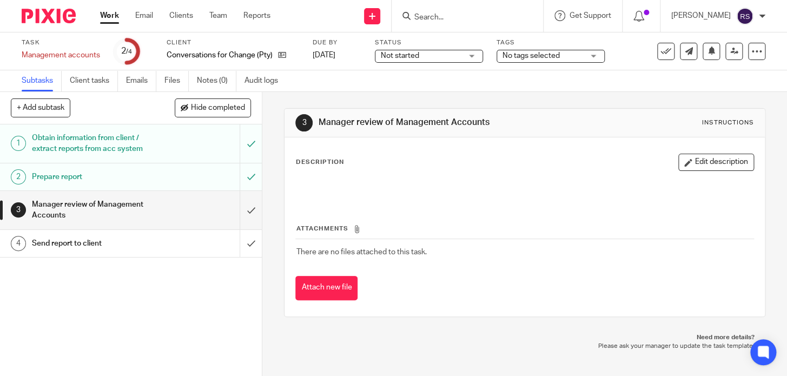
click at [242, 56] on p "Conversations for Change (Pty) Ltd" at bounding box center [220, 55] width 106 height 11
copy div "Conversations for Change (Pty) Ltd"
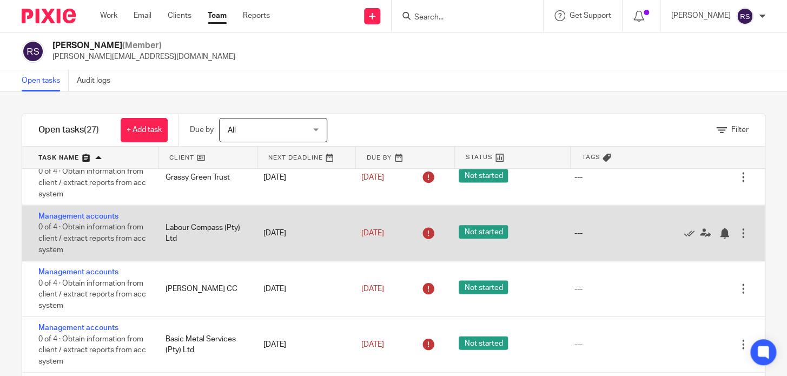
scroll to position [984, 0]
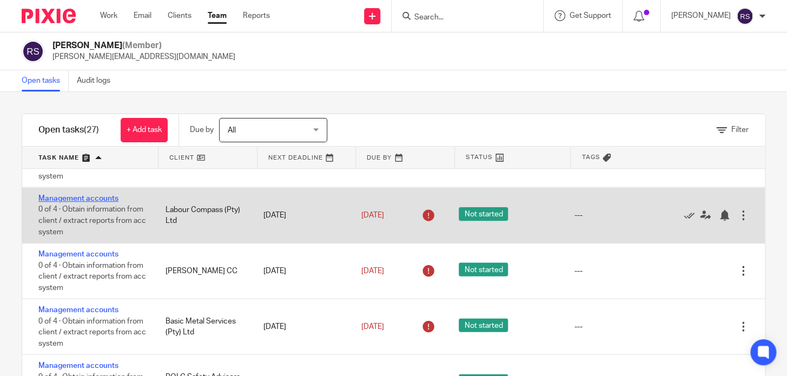
click at [68, 202] on link "Management accounts" at bounding box center [78, 199] width 80 height 8
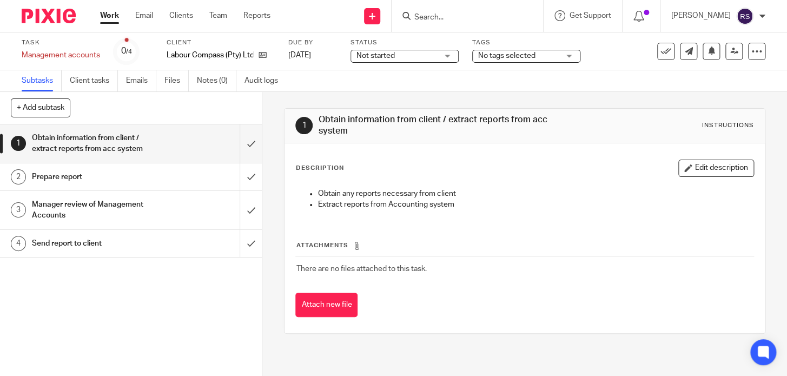
click at [210, 48] on div "Client Labour Compass (Pty) Ltd" at bounding box center [221, 51] width 108 height 26
click at [208, 55] on p "Labour Compass (Pty) Ltd" at bounding box center [210, 55] width 87 height 11
copy div "Labour Compass (Pty) Ltd"
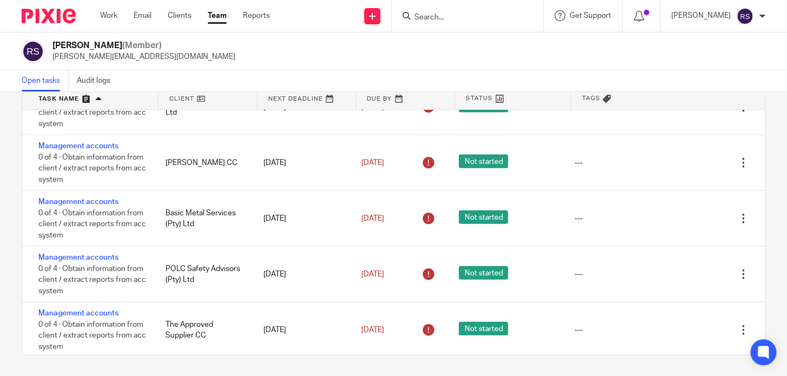
scroll to position [1082, 0]
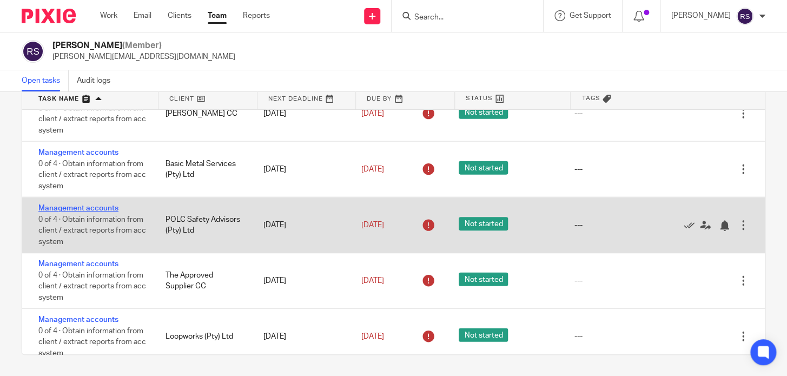
click at [100, 212] on link "Management accounts" at bounding box center [78, 209] width 80 height 8
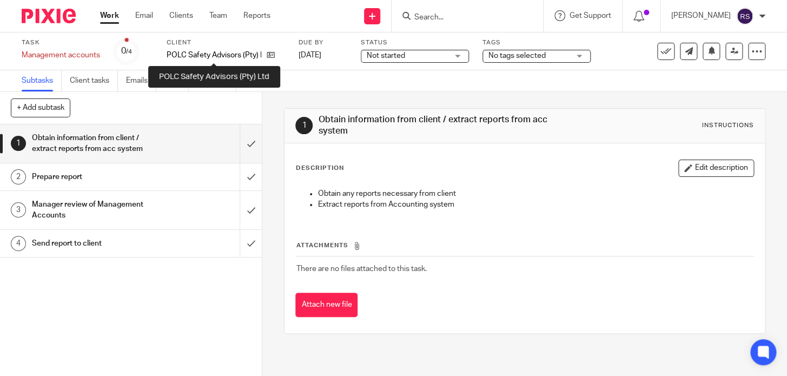
click at [196, 56] on p "POLC Safety Advisors (Pty) Ltd" at bounding box center [214, 55] width 95 height 11
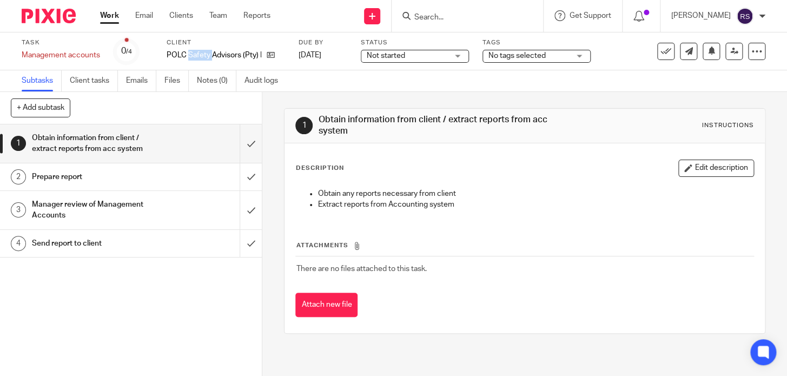
click at [196, 56] on p "POLC Safety Advisors (Pty) Ltd" at bounding box center [214, 55] width 95 height 11
copy div "POLC Safety Advisors (Pty) Ltd"
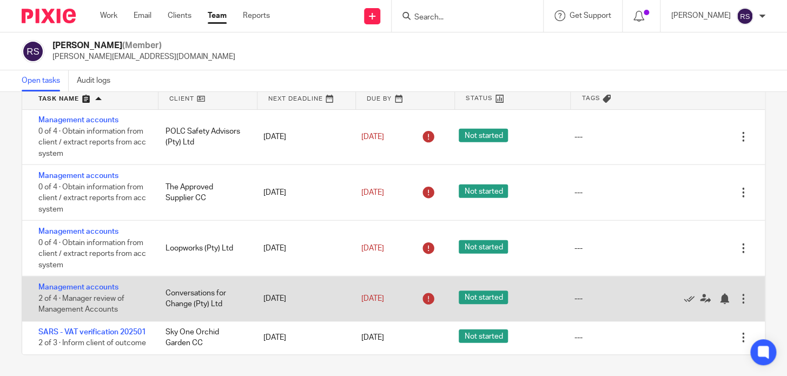
scroll to position [1199, 0]
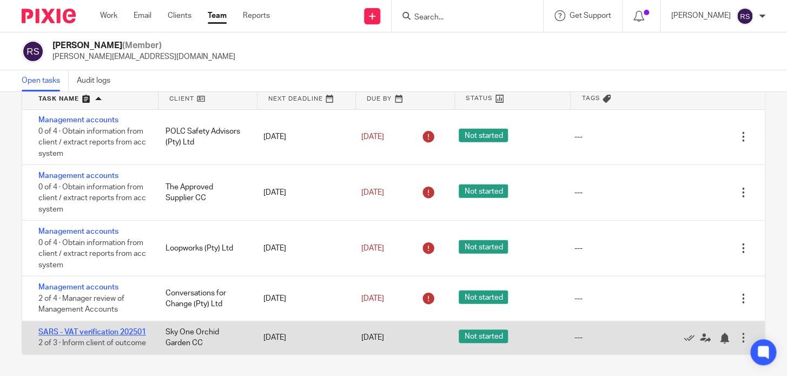
click at [71, 329] on link "SARS - VAT verification 202501" at bounding box center [92, 333] width 108 height 8
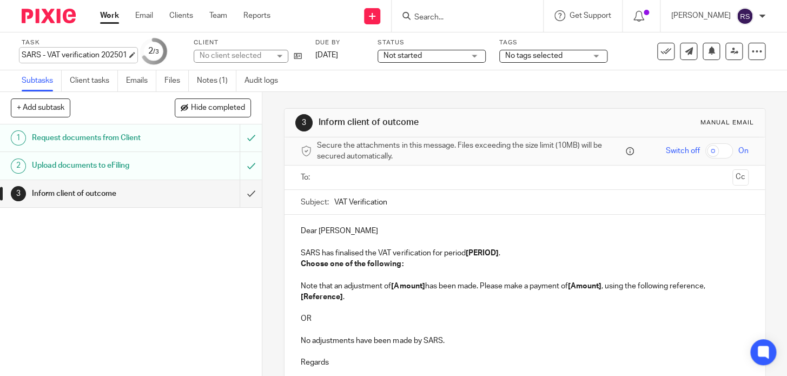
click at [103, 57] on div "SARS - VAT verification 202501 Save SARS - VAT verification 202501" at bounding box center [75, 55] width 106 height 11
